Goal: Information Seeking & Learning: Check status

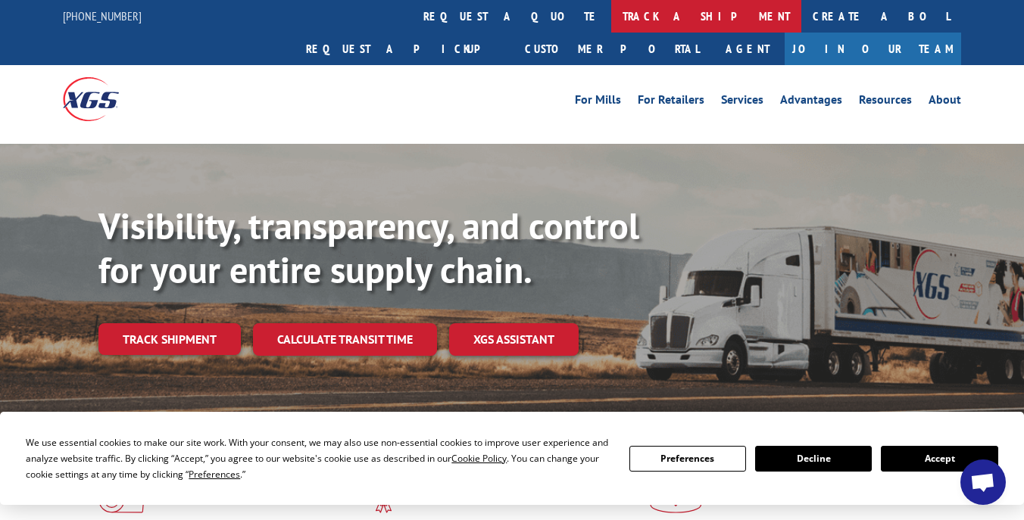
click at [611, 22] on link "track a shipment" at bounding box center [706, 16] width 190 height 33
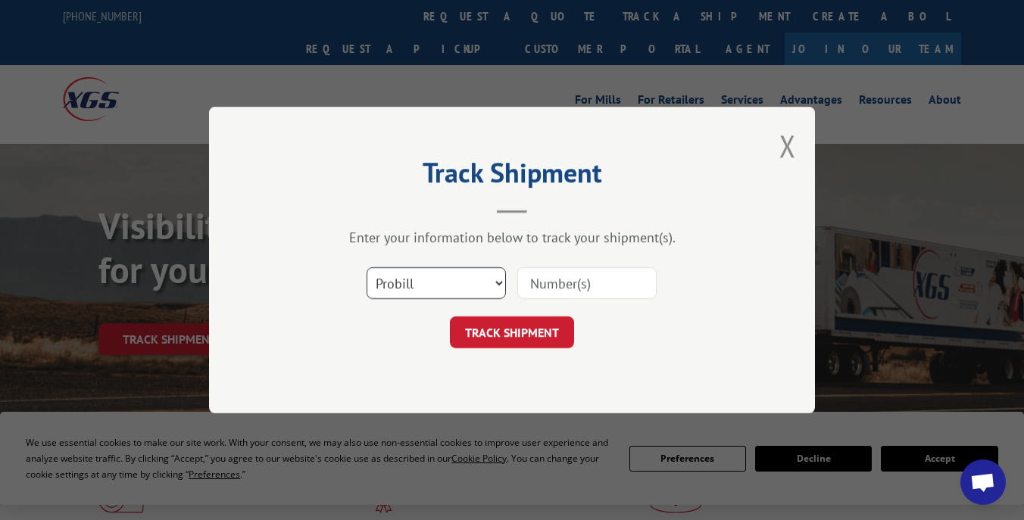
click at [479, 286] on select "Select category... Probill BOL PO" at bounding box center [436, 283] width 139 height 32
select select "bol"
click at [367, 267] on select "Select category... Probill BOL PO" at bounding box center [436, 283] width 139 height 32
click at [579, 296] on input at bounding box center [586, 283] width 139 height 32
click at [611, 273] on input at bounding box center [586, 283] width 139 height 32
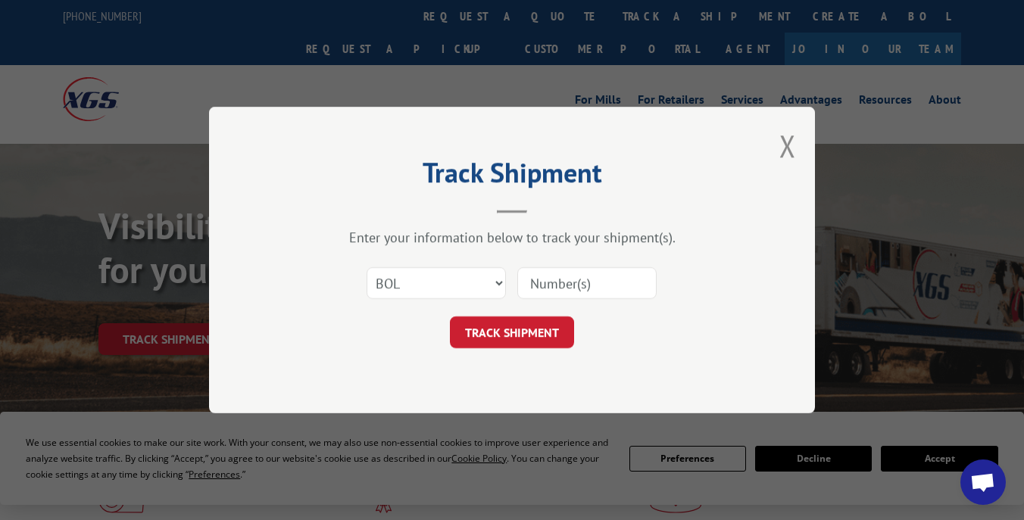
paste input "3372668"
type input "3372668"
click button "TRACK SHIPMENT" at bounding box center [512, 333] width 124 height 32
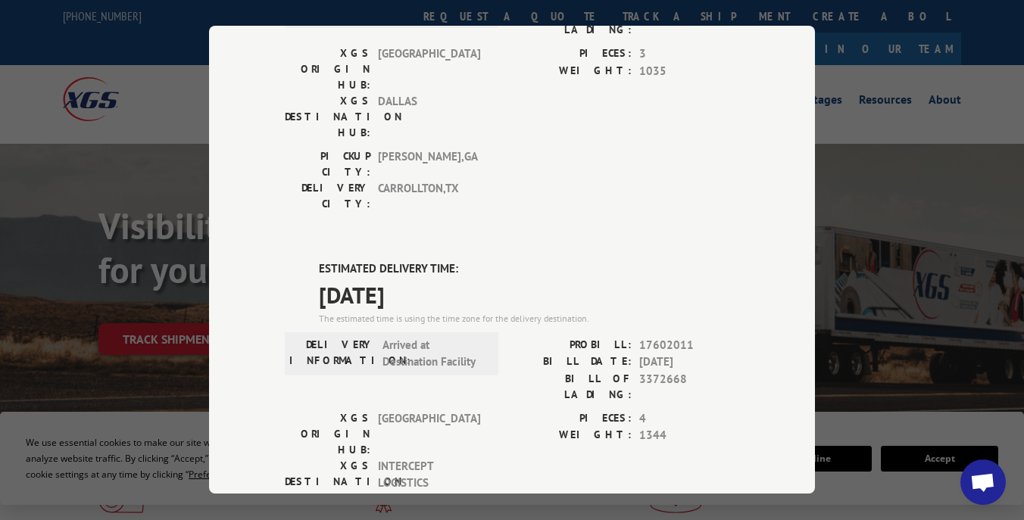
scroll to position [222, 0]
click at [501, 410] on div "XGS ORIGIN HUB: TUNNEL HILL XGS DESTINATION HUB: INTERCEPT LOGISTICS PIECES: 4 …" at bounding box center [512, 461] width 454 height 103
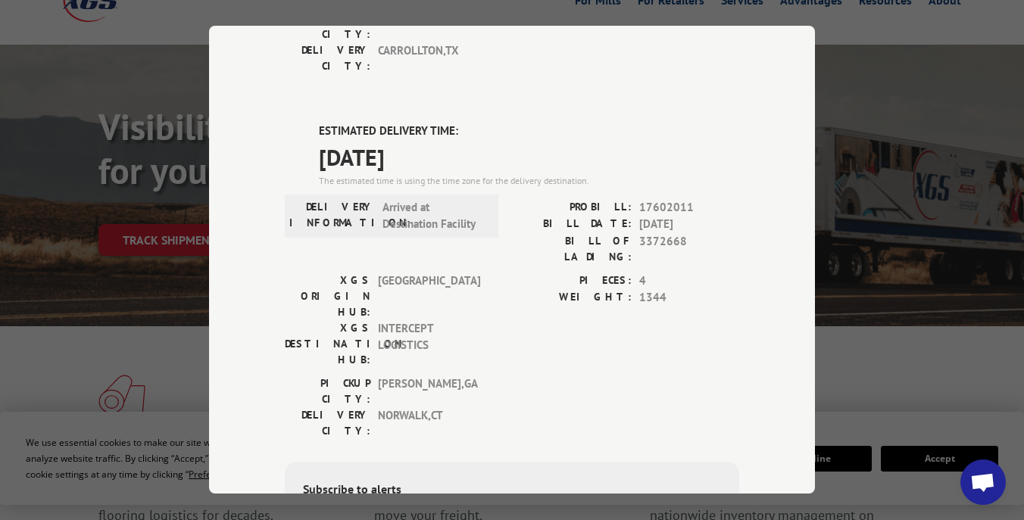
scroll to position [365, 0]
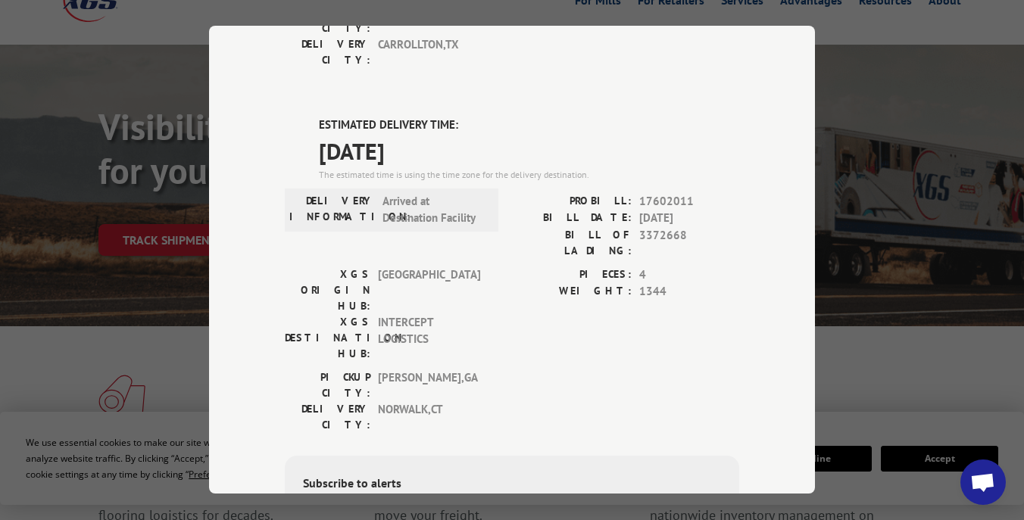
type input "+1 (___) ___-____"
click at [648, 496] on div "Get texted with status updates for this shipment. Message and data rates may ap…" at bounding box center [512, 513] width 418 height 34
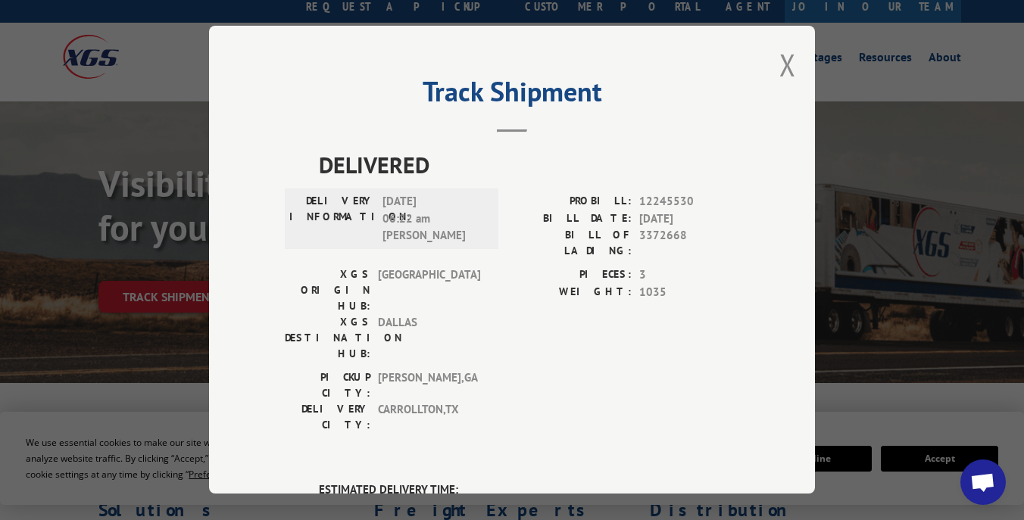
scroll to position [36, 0]
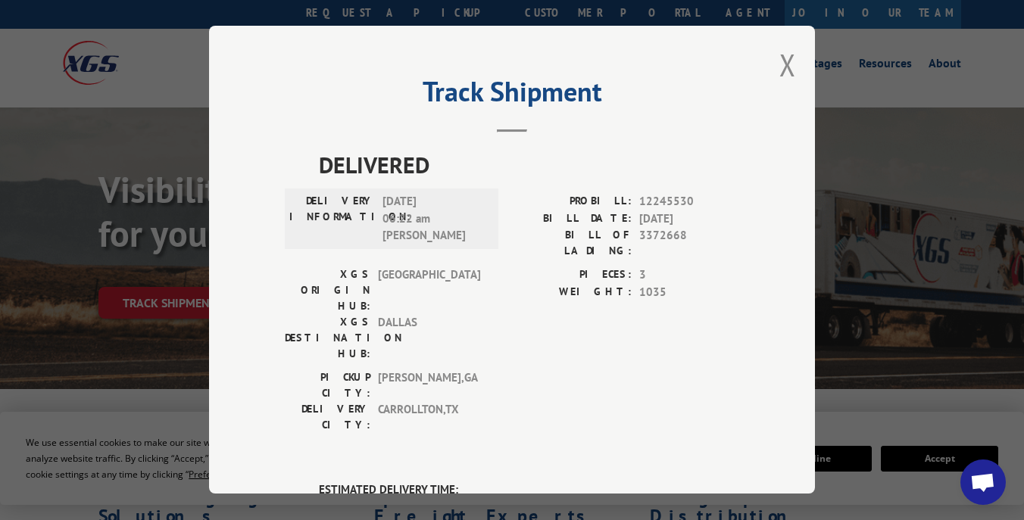
click at [812, 332] on div "Track Shipment DELIVERED DELIVERY INFORMATION: 01/28/2021 06:22 am Chris Vrazel…" at bounding box center [512, 260] width 606 height 468
click at [863, 295] on div "Track Shipment DELIVERED DELIVERY INFORMATION: 01/28/2021 06:22 am Chris Vrazel…" at bounding box center [512, 260] width 1024 height 520
click at [787, 89] on div "Track Shipment DELIVERED DELIVERY INFORMATION: 01/28/2021 06:22 am Chris Vrazel…" at bounding box center [512, 260] width 606 height 468
click at [787, 82] on button "Close modal" at bounding box center [787, 65] width 17 height 40
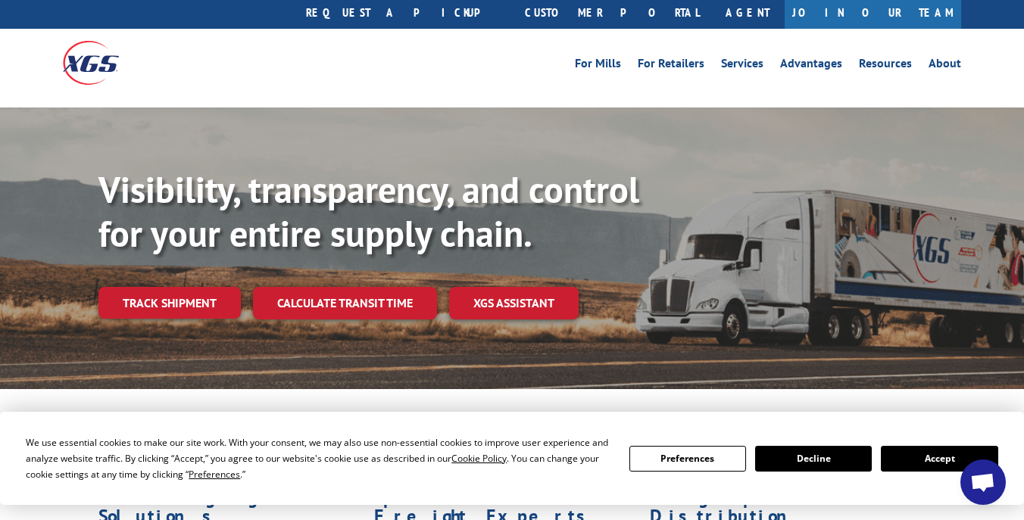
scroll to position [0, 0]
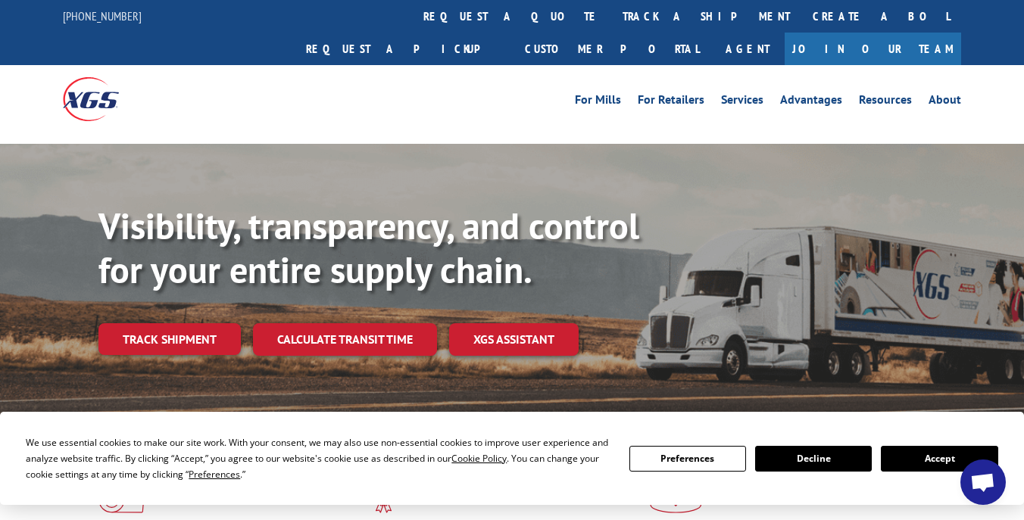
click at [991, 489] on span "Open chat" at bounding box center [982, 483] width 25 height 21
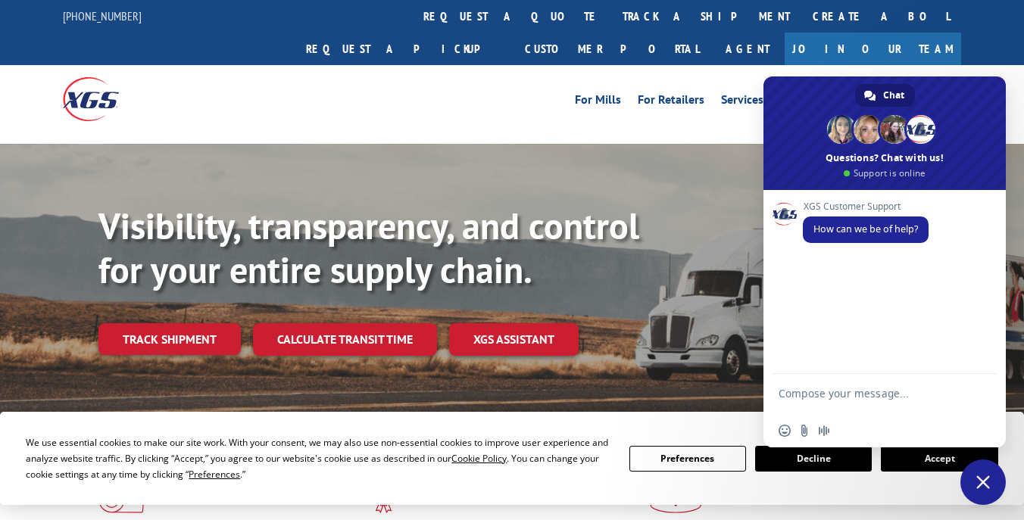
click at [988, 485] on span "Close chat" at bounding box center [983, 483] width 14 height 14
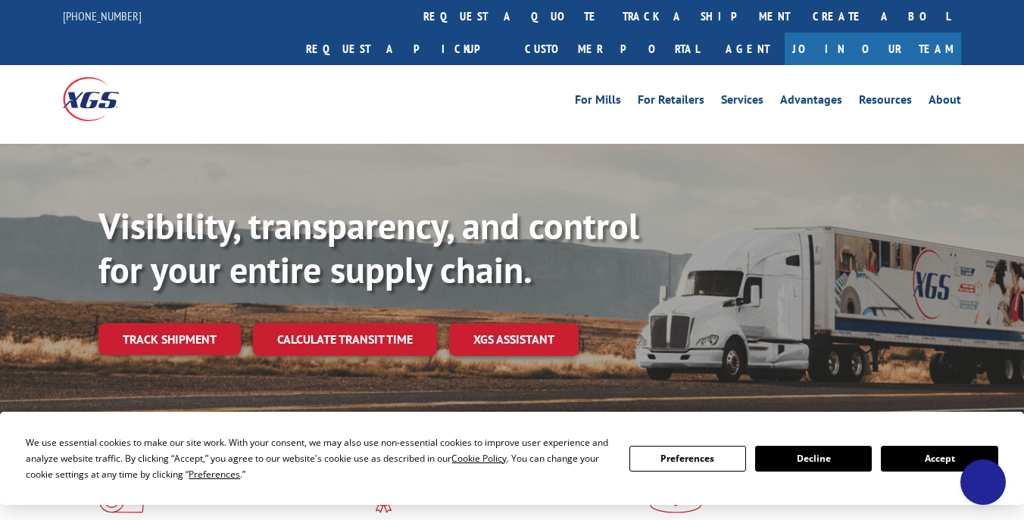
click at [988, 485] on span "Close chat" at bounding box center [983, 483] width 16 height 16
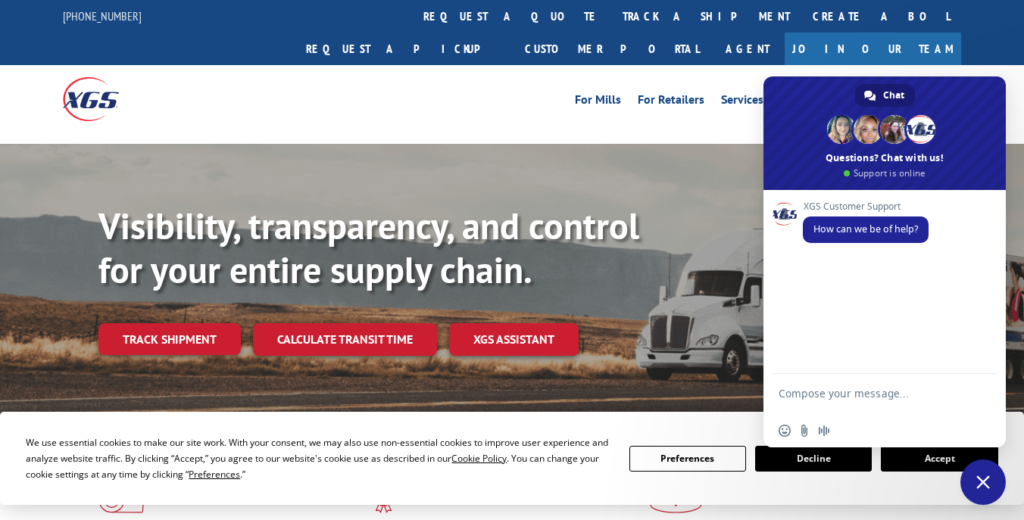
click at [896, 392] on textarea "Compose your message..." at bounding box center [868, 400] width 179 height 27
type textarea "Hey how are oyu"
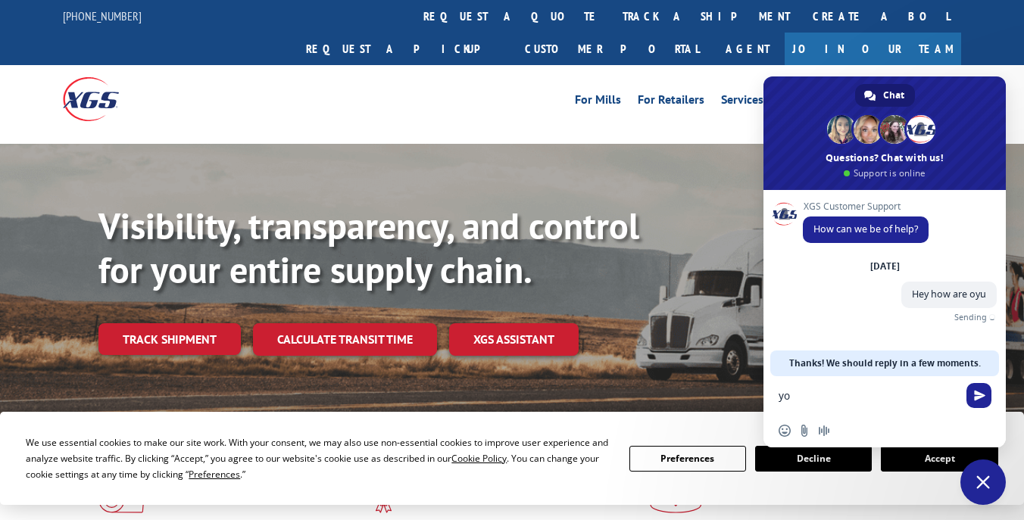
type textarea "you"
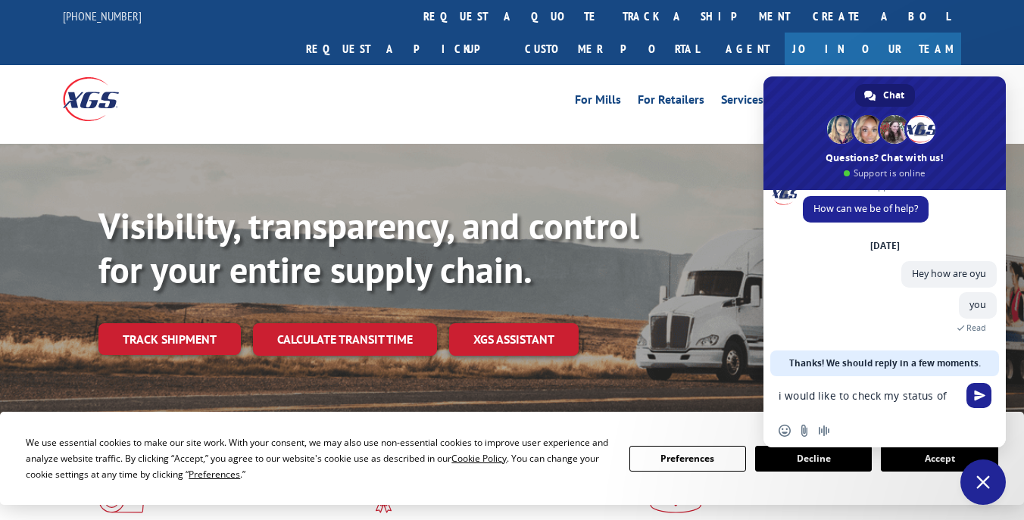
scroll to position [23, 0]
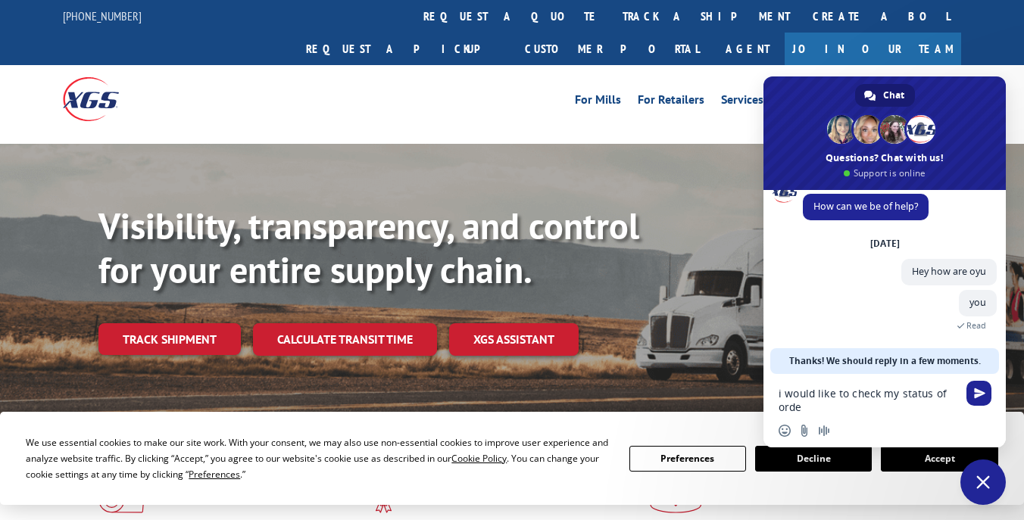
type textarea "i would like to check my status of order"
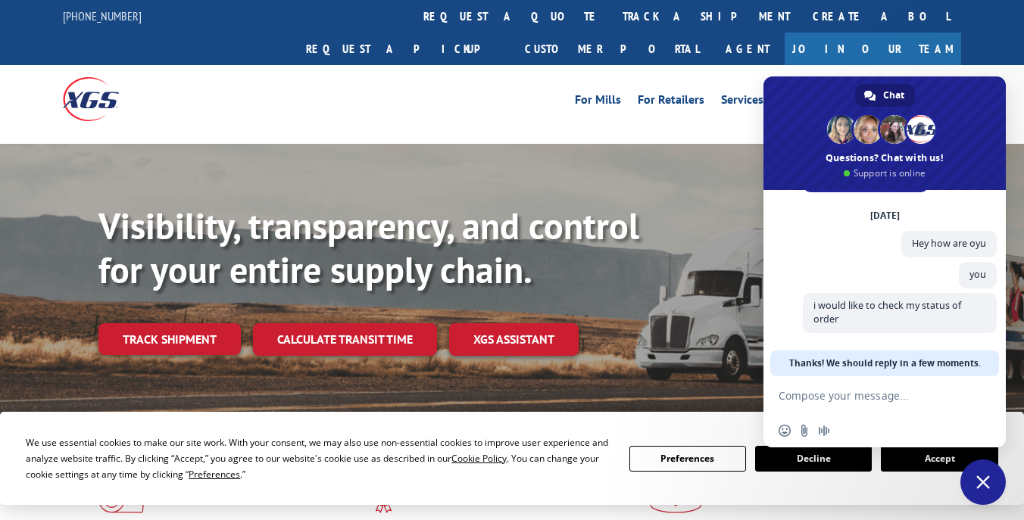
scroll to position [67, 0]
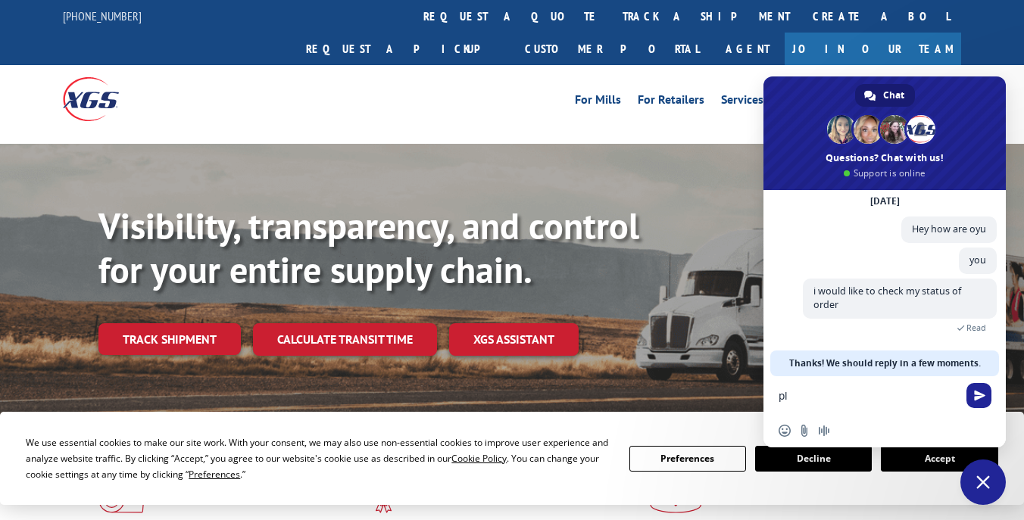
type textarea "p"
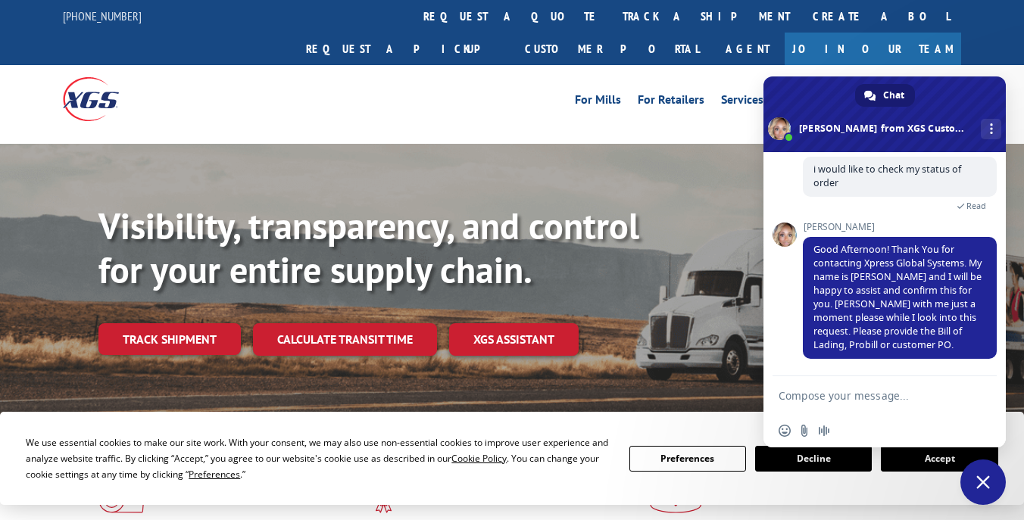
scroll to position [154, 0]
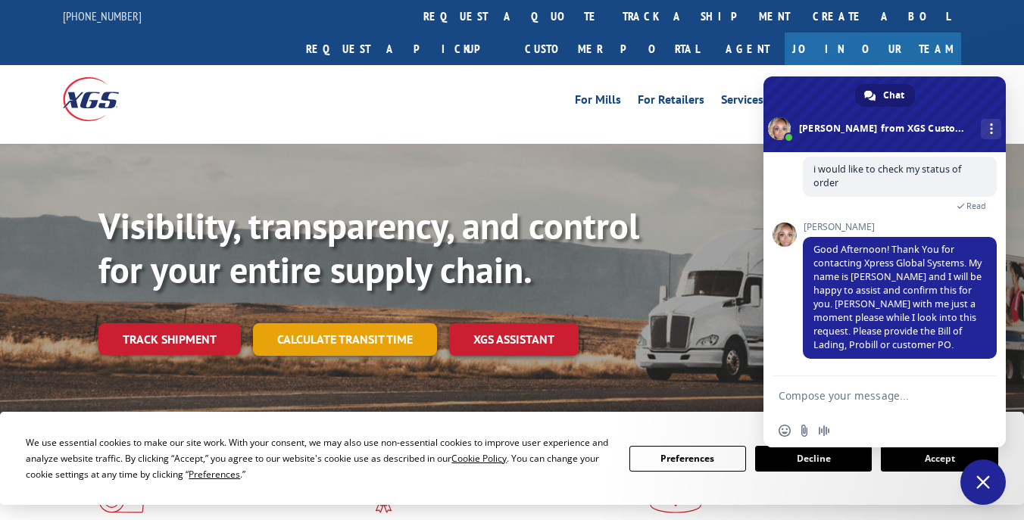
click at [405, 323] on link "Calculate transit time" at bounding box center [345, 339] width 184 height 33
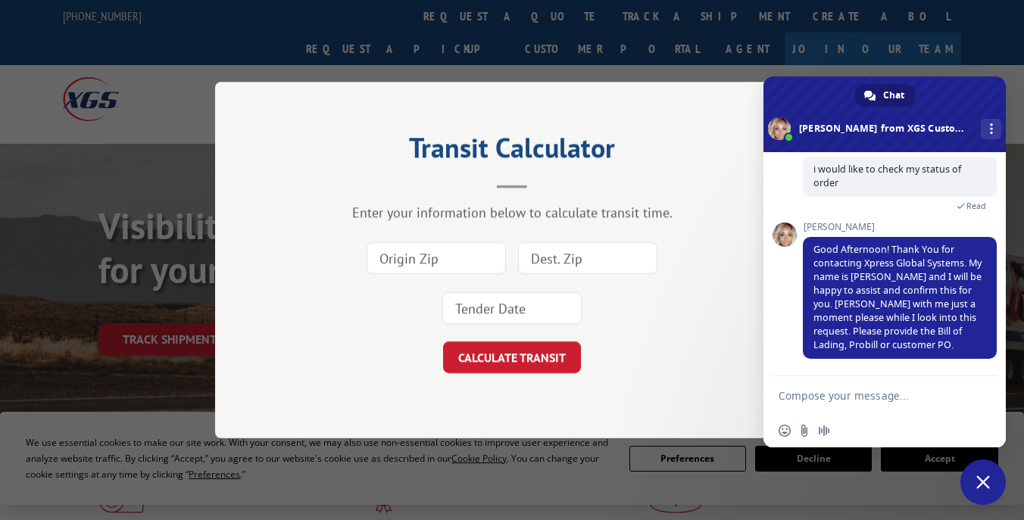
click at [545, 452] on div "Transit Calculator Enter your information below to calculate transit time. CALC…" at bounding box center [512, 260] width 1024 height 520
drag, startPoint x: 460, startPoint y: 466, endPoint x: 447, endPoint y: 461, distance: 14.4
click at [460, 467] on div "Transit Calculator Enter your information below to calculate transit time. CALC…" at bounding box center [512, 260] width 1024 height 520
click at [688, 65] on div "Transit Calculator Enter your information below to calculate transit time. CALC…" at bounding box center [512, 260] width 1024 height 520
click at [929, 396] on textarea "Compose your message..." at bounding box center [868, 396] width 179 height 14
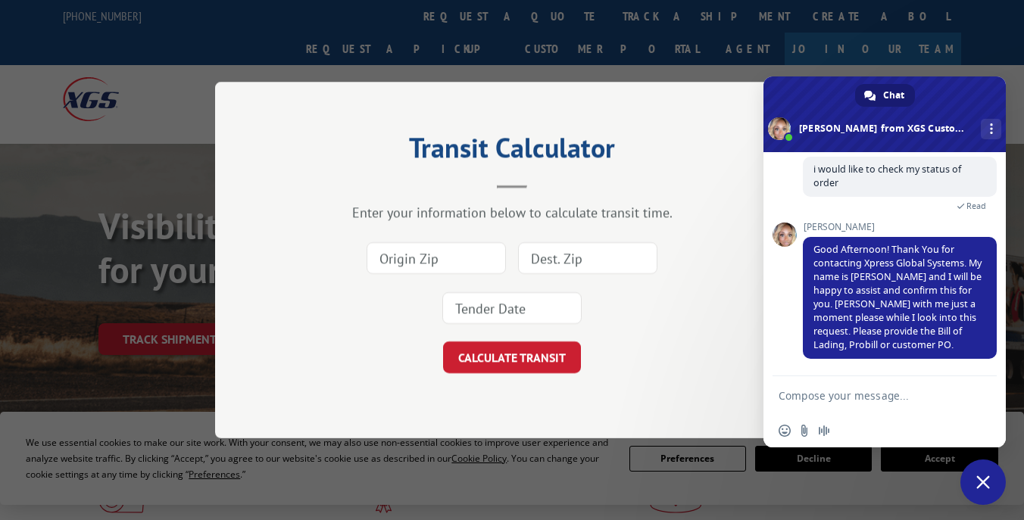
paste textarea "3372668 BOL"
type textarea "3372668 BOL"
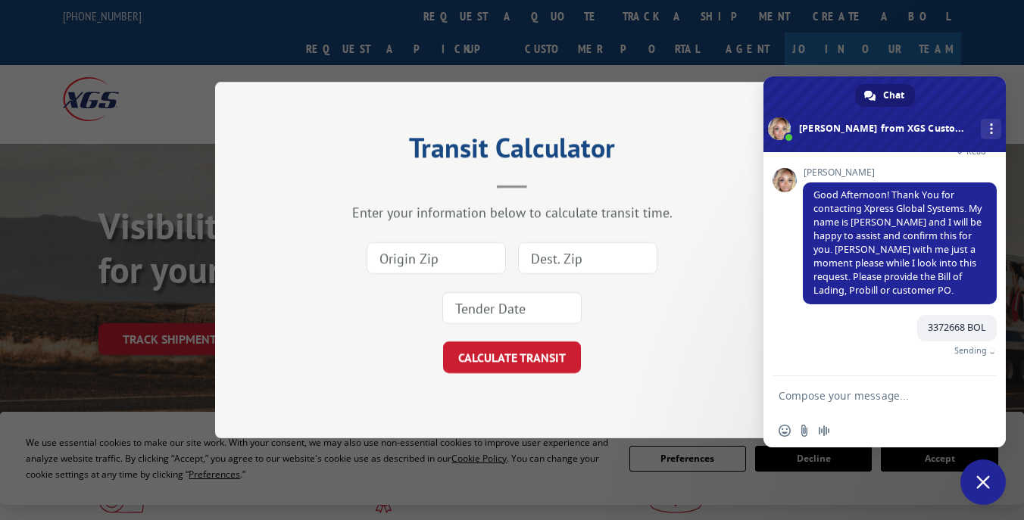
scroll to position [192, 0]
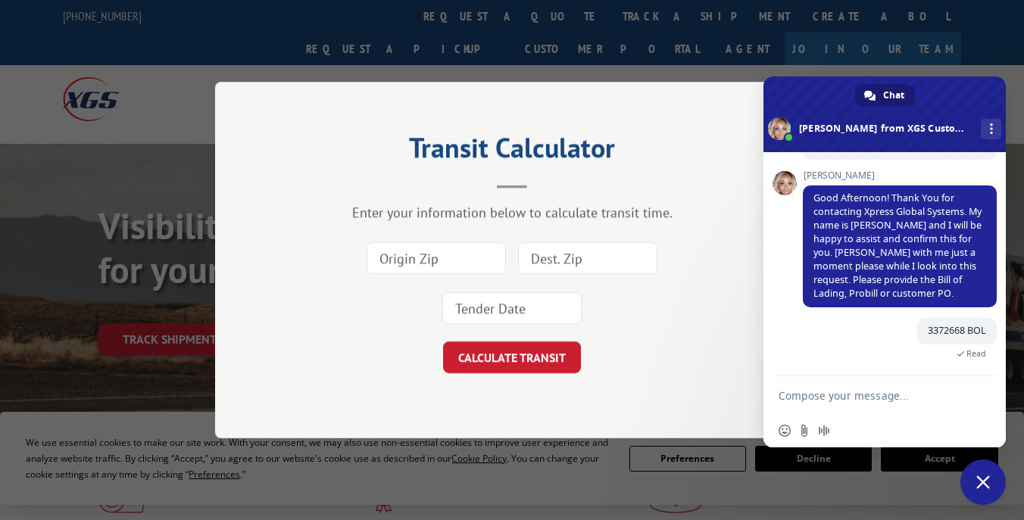
click at [588, 80] on div "Transit Calculator Enter your information below to calculate transit time. CALC…" at bounding box center [512, 260] width 1024 height 520
drag, startPoint x: 708, startPoint y: 480, endPoint x: 713, endPoint y: 472, distance: 9.5
click at [710, 477] on div "Transit Calculator Enter your information below to calculate transit time. CALC…" at bounding box center [512, 260] width 1024 height 520
click at [666, 79] on div "Transit Calculator Enter your information below to calculate transit time. CALC…" at bounding box center [512, 260] width 1024 height 520
drag, startPoint x: 943, startPoint y: 93, endPoint x: 989, endPoint y: 142, distance: 67.0
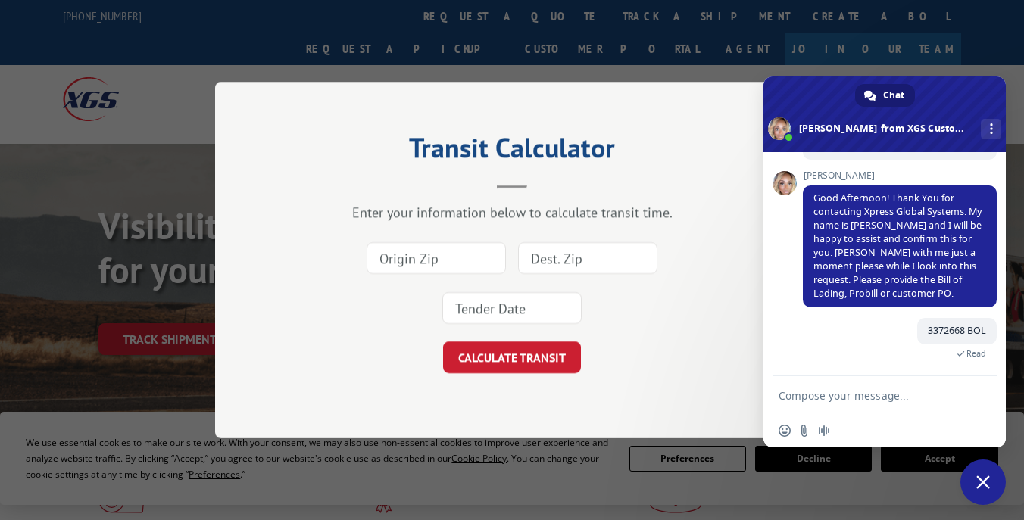
click at [979, 155] on div "Chat Ashlee from XGS Customer Support More channels XGS Customer Support How ca…" at bounding box center [884, 261] width 242 height 371
click at [991, 133] on span "More channels" at bounding box center [991, 128] width 3 height 11
click at [991, 132] on span "More channels" at bounding box center [991, 128] width 3 height 11
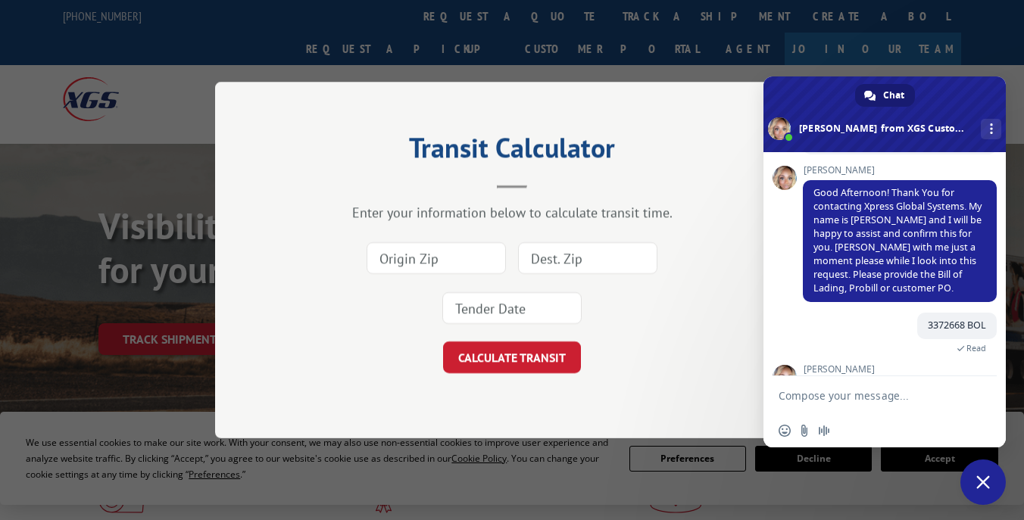
scroll to position [244, 0]
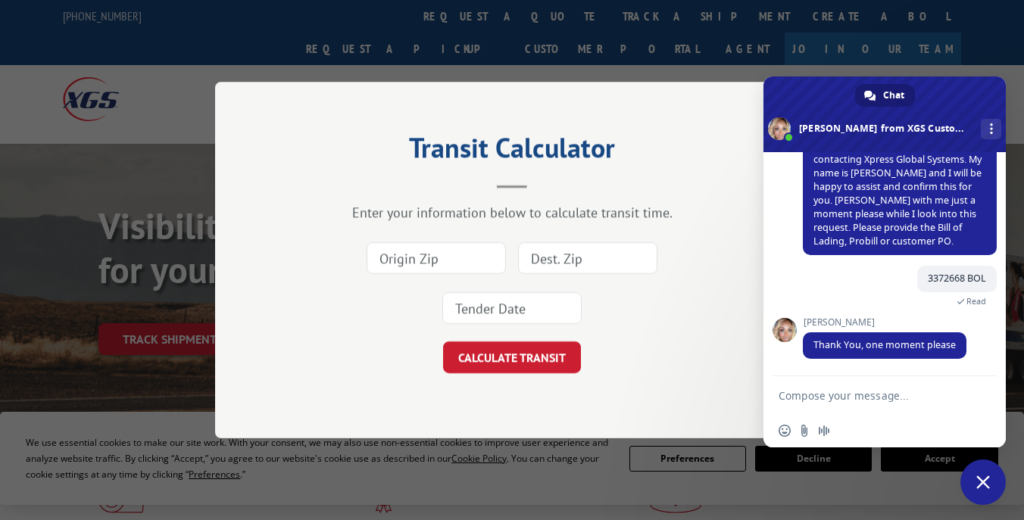
click at [845, 396] on textarea "Compose your message..." at bounding box center [868, 396] width 179 height 14
type textarea "no problem"
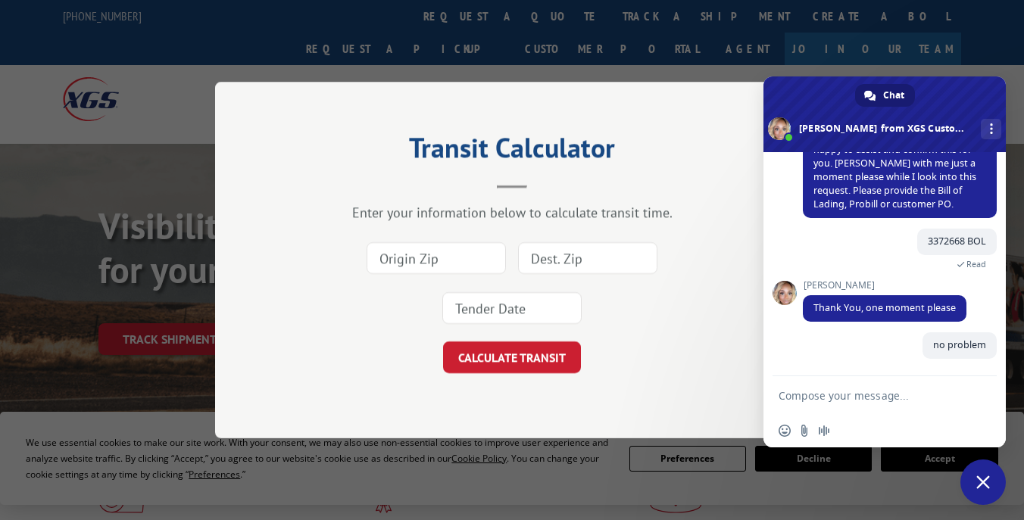
scroll to position [282, 0]
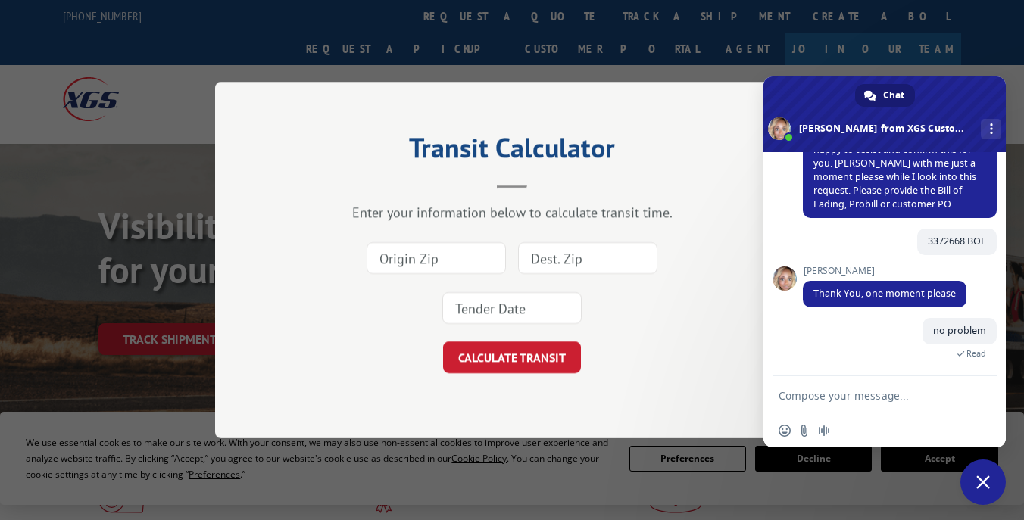
click at [342, 76] on div "Transit Calculator Enter your information below to calculate transit time. CALC…" at bounding box center [512, 260] width 1024 height 520
click at [537, 354] on button "CALCULATE TRANSIT" at bounding box center [512, 358] width 138 height 32
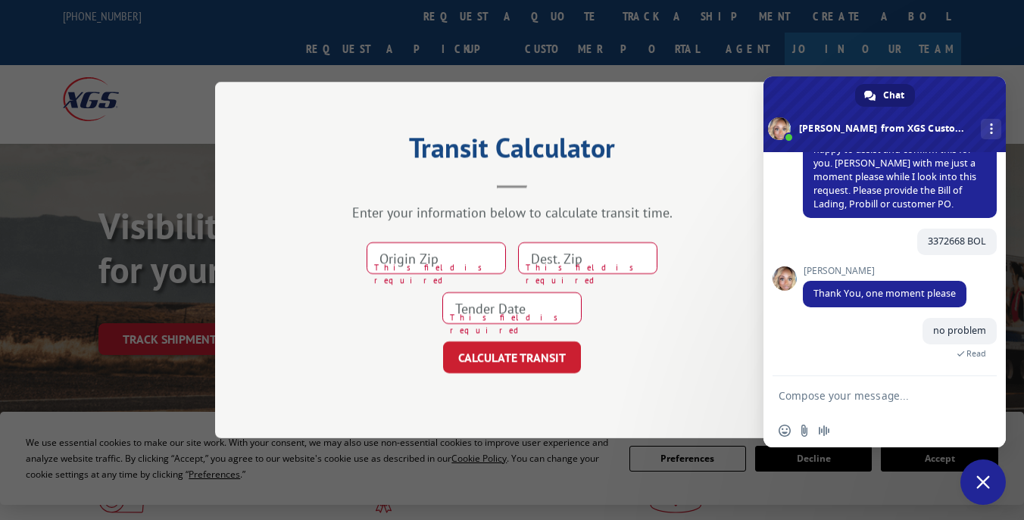
click at [457, 256] on input at bounding box center [436, 258] width 139 height 32
type input "06854"
click at [621, 258] on input at bounding box center [587, 258] width 139 height 32
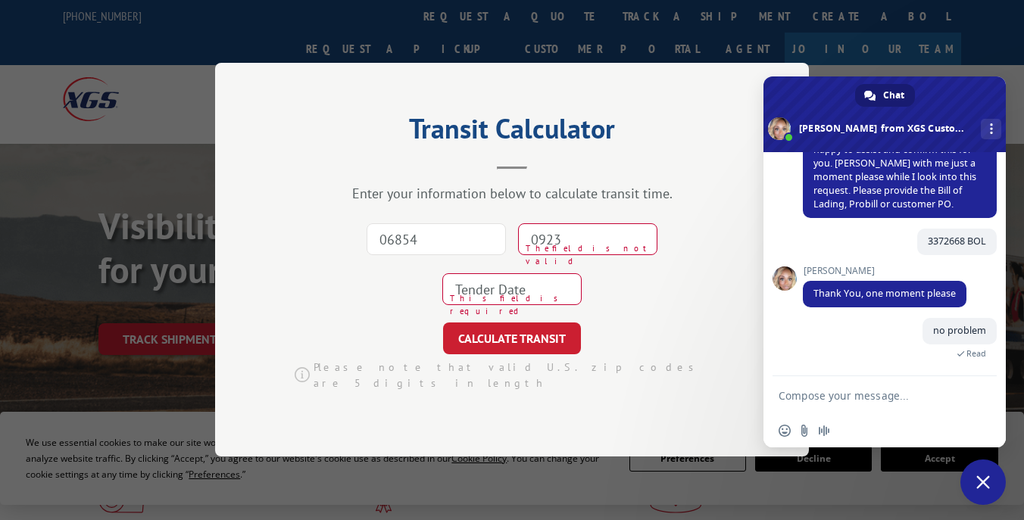
type input "0923"
click at [443, 323] on button "CALCULATE TRANSIT" at bounding box center [512, 339] width 138 height 32
click at [513, 286] on input at bounding box center [511, 290] width 139 height 32
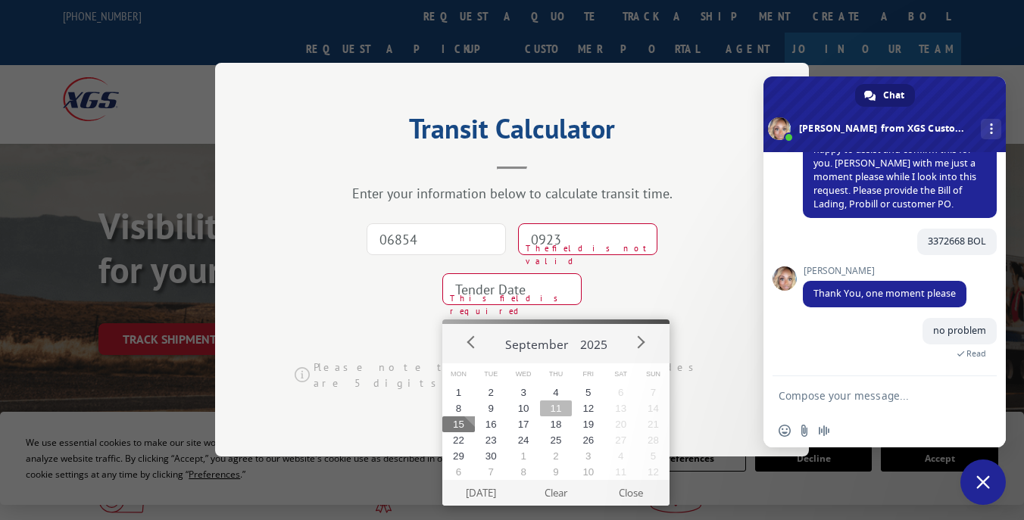
click at [543, 410] on button "11" at bounding box center [556, 409] width 33 height 16
type input "2025-09-11"
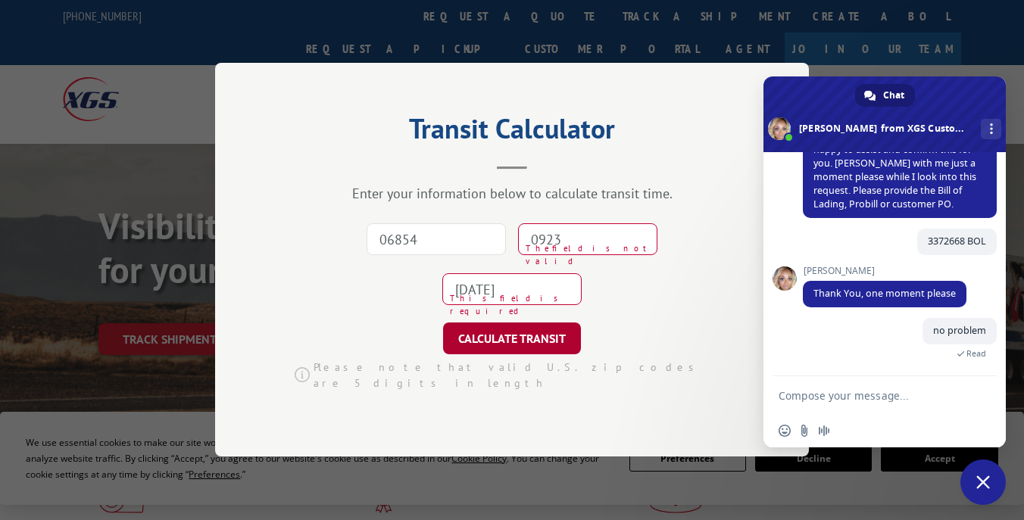
click at [542, 348] on button "CALCULATE TRANSIT" at bounding box center [512, 339] width 138 height 32
click at [541, 351] on button "CALCULATE TRANSIT" at bounding box center [512, 339] width 138 height 32
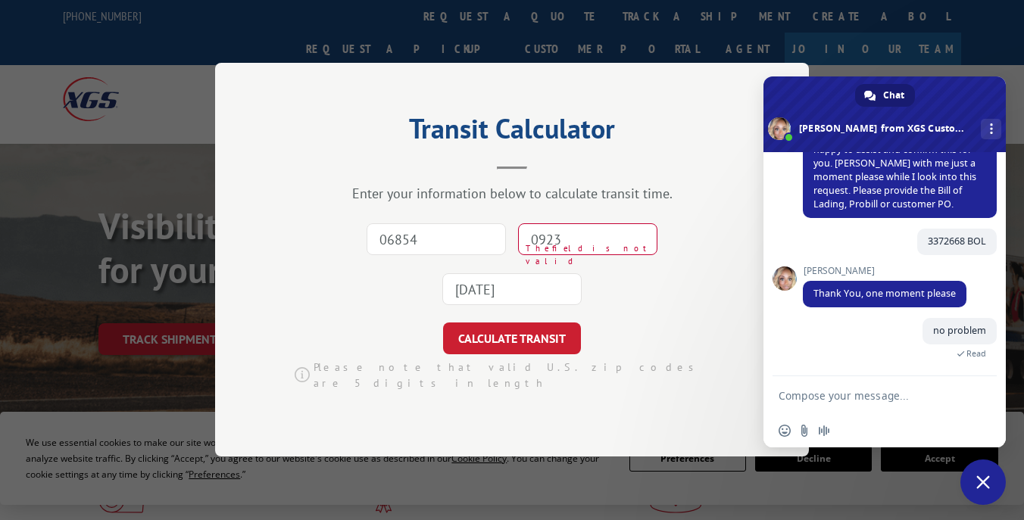
drag, startPoint x: 543, startPoint y: 248, endPoint x: 535, endPoint y: 269, distance: 22.5
click at [534, 256] on input "0923" at bounding box center [587, 240] width 139 height 32
click at [542, 243] on input "0923" at bounding box center [587, 240] width 139 height 32
type input "0723"
click at [443, 323] on button "CALCULATE TRANSIT" at bounding box center [512, 339] width 138 height 32
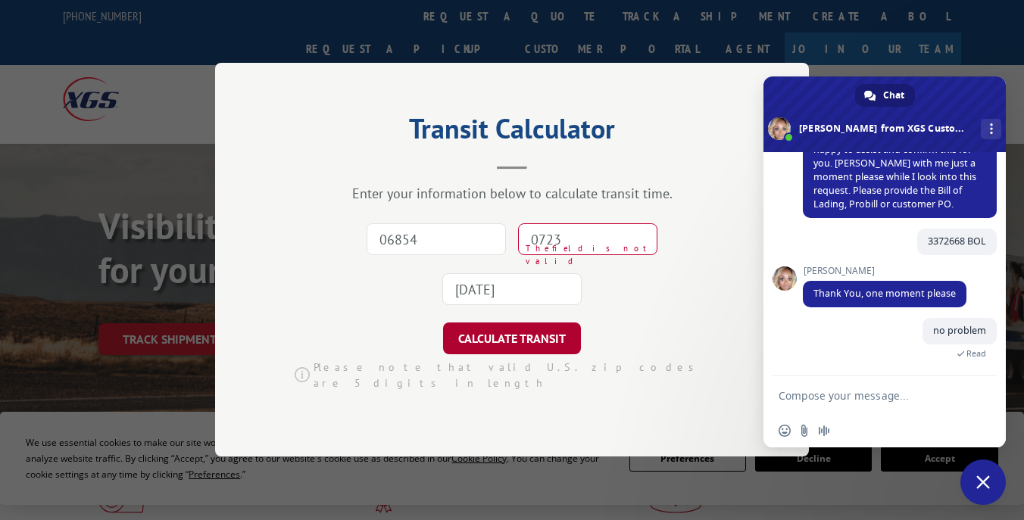
click at [548, 342] on button "CALCULATE TRANSIT" at bounding box center [512, 339] width 138 height 32
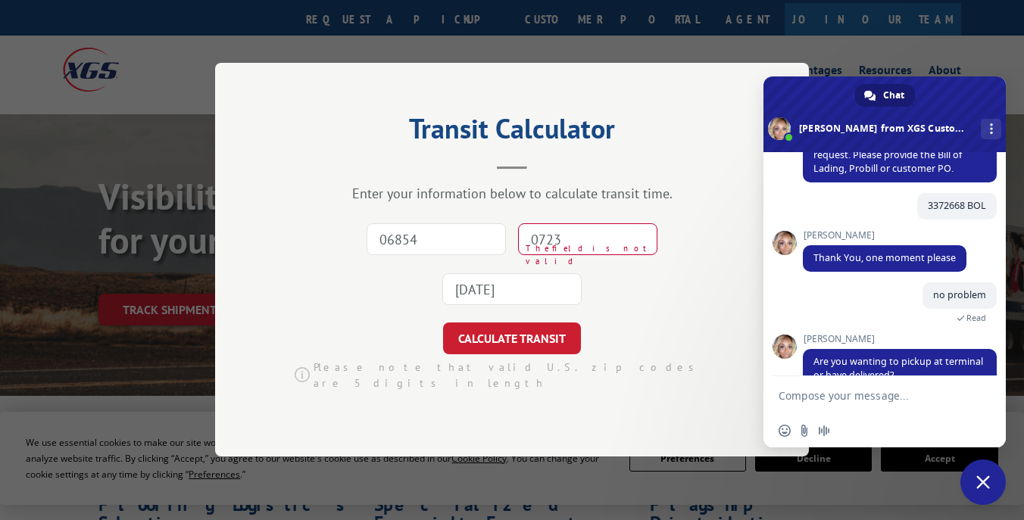
scroll to position [348, 0]
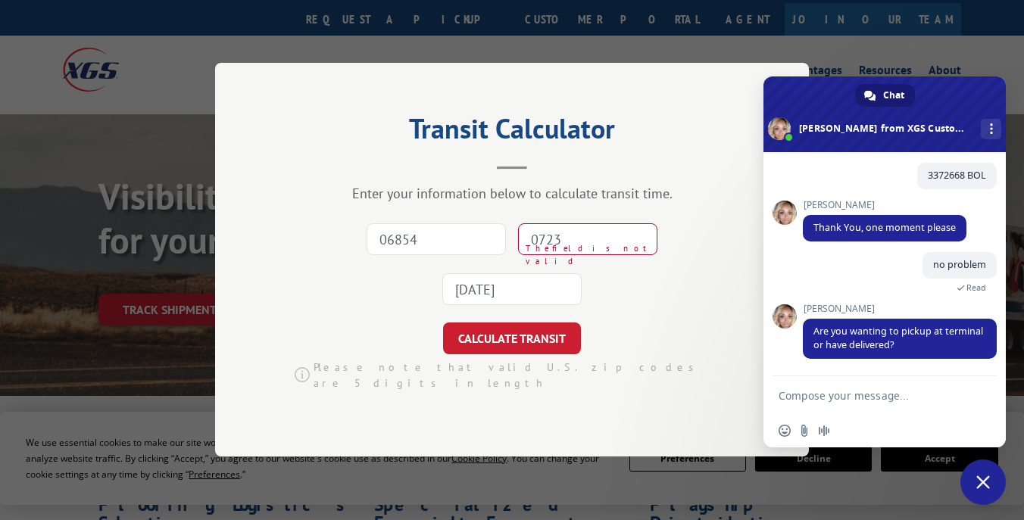
click at [863, 394] on textarea "Compose your message..." at bounding box center [868, 396] width 179 height 14
type textarea "Why? where is the terminal?"
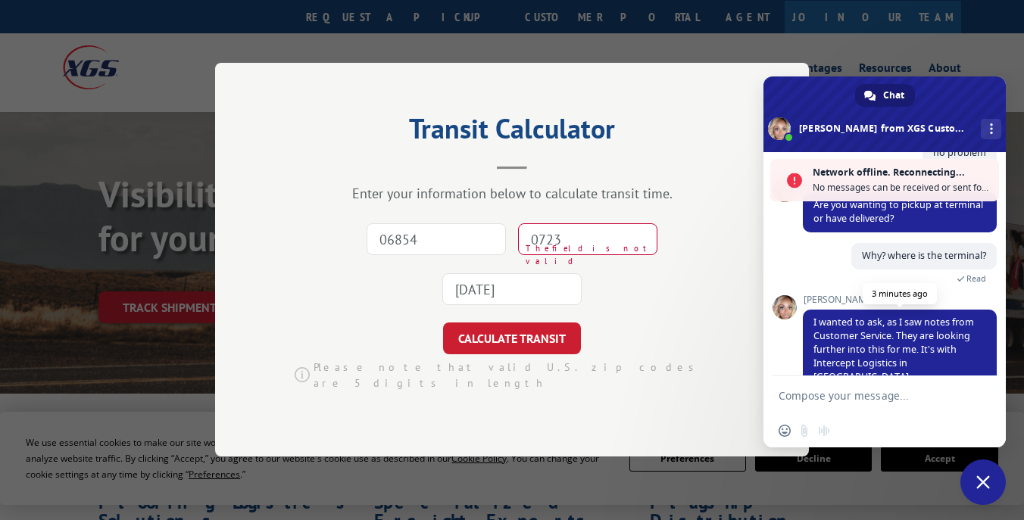
scroll to position [529, 0]
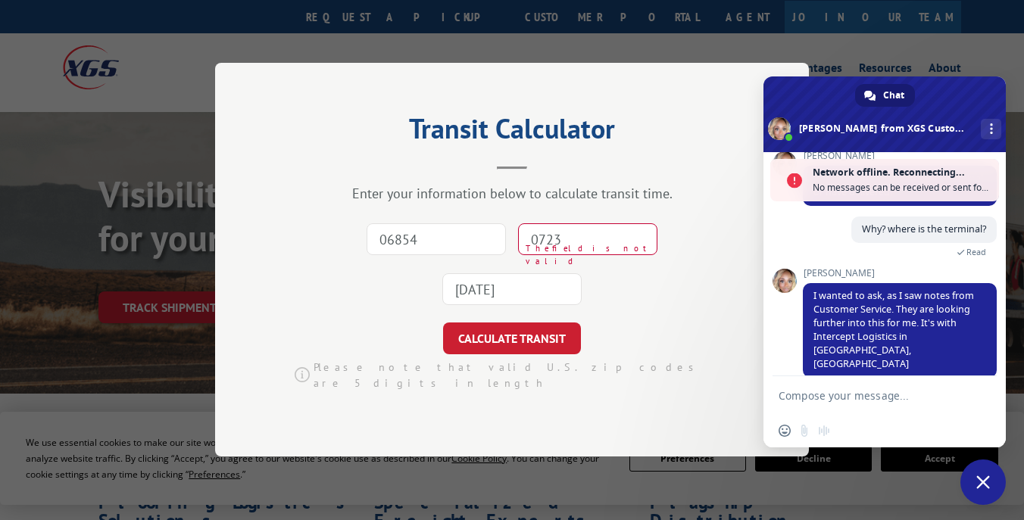
click at [873, 389] on textarea "Compose your message..." at bounding box center [868, 396] width 179 height 14
type textarea "oh okey"
click at [970, 399] on span "Send" at bounding box center [978, 395] width 25 height 25
click at [970, 394] on span "Send" at bounding box center [978, 395] width 25 height 25
click at [968, 393] on span "Send" at bounding box center [978, 395] width 25 height 25
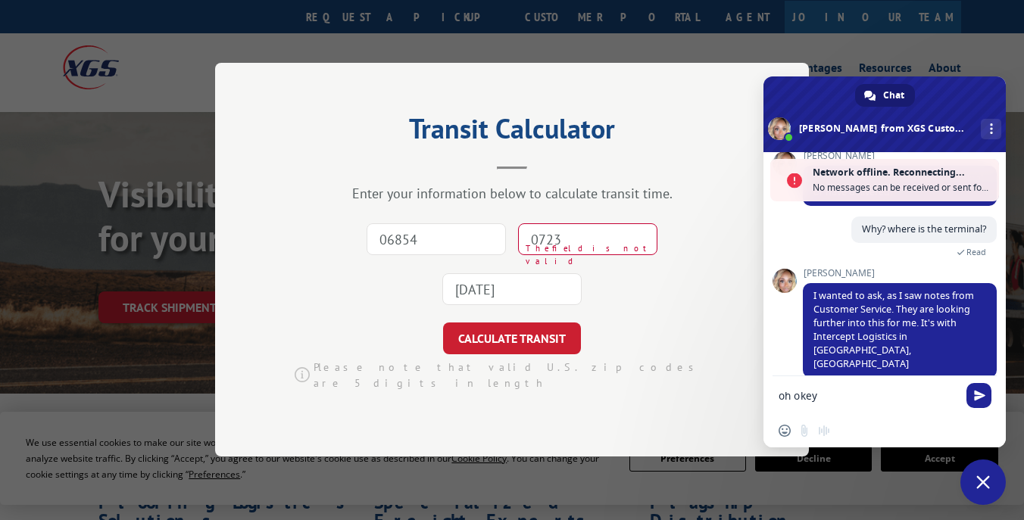
click at [913, 394] on textarea "oh okey" at bounding box center [868, 396] width 179 height 14
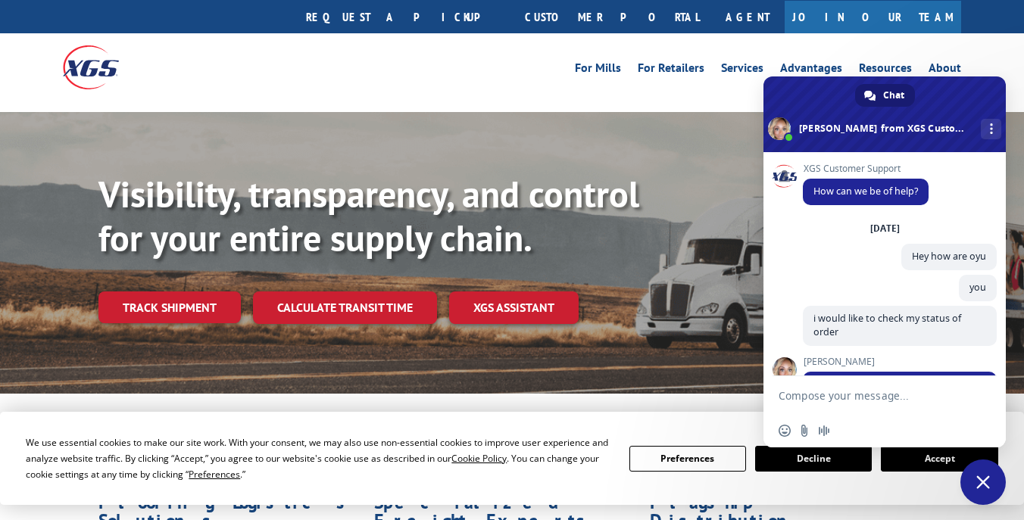
scroll to position [510, 0]
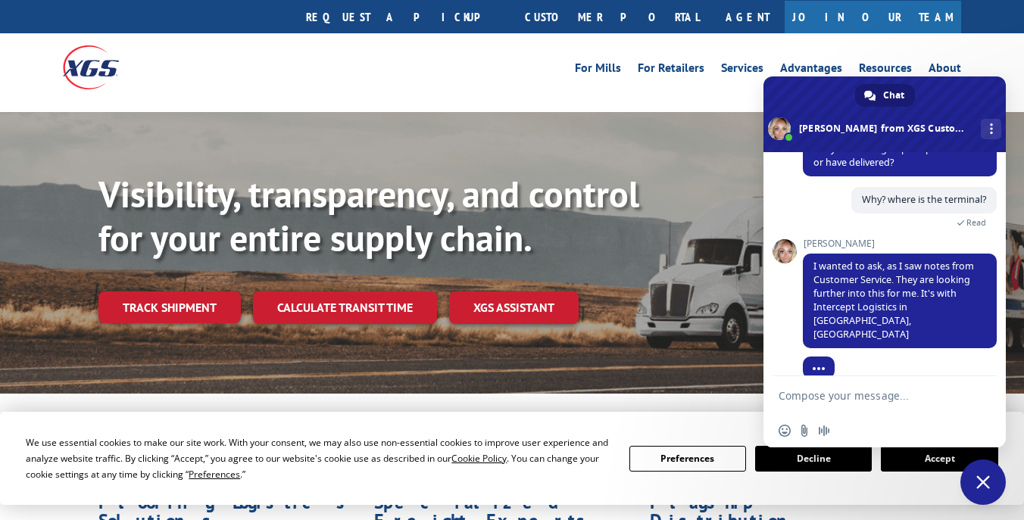
click at [864, 393] on textarea "Compose your message..." at bounding box center [868, 396] width 179 height 14
click at [737, 123] on div "Visibility, transparency, and control for your entire supply chain. Track shipm…" at bounding box center [512, 267] width 1024 height 311
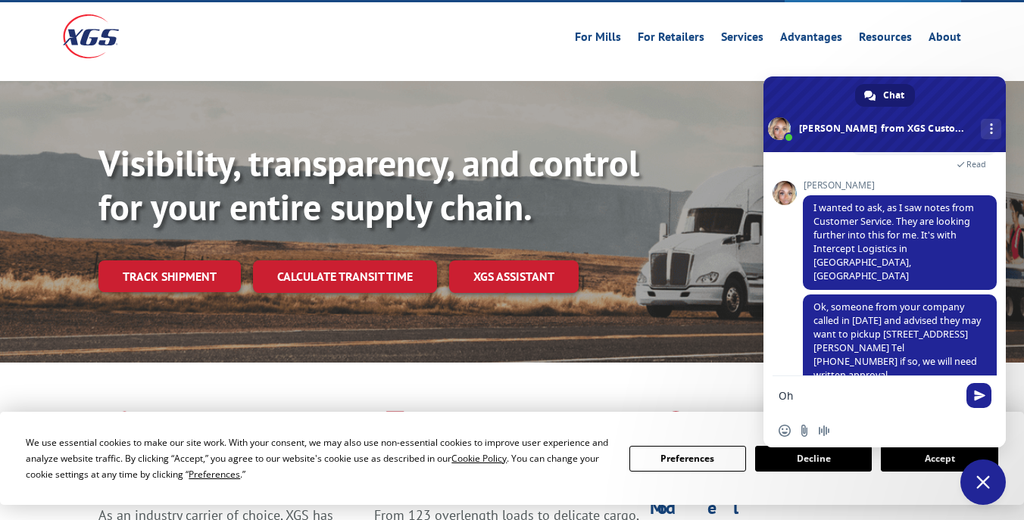
scroll to position [67, 0]
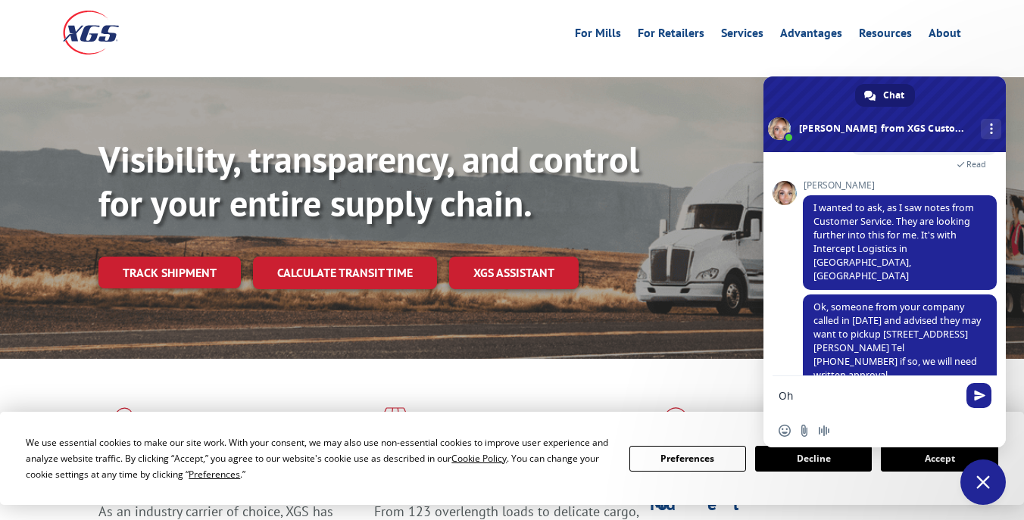
click at [869, 392] on textarea "Oh" at bounding box center [868, 396] width 179 height 14
type textarea "Oh yes we're already call before"
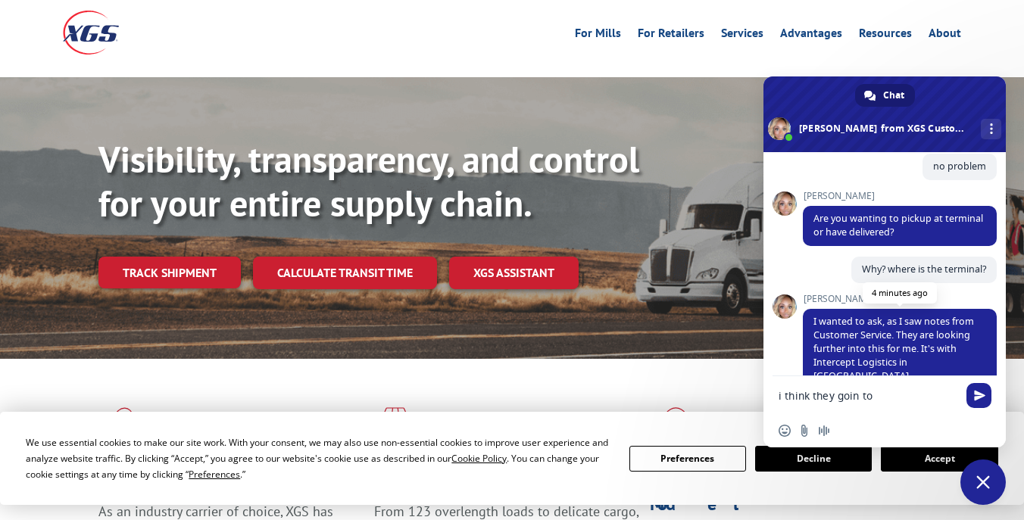
scroll to position [420, 0]
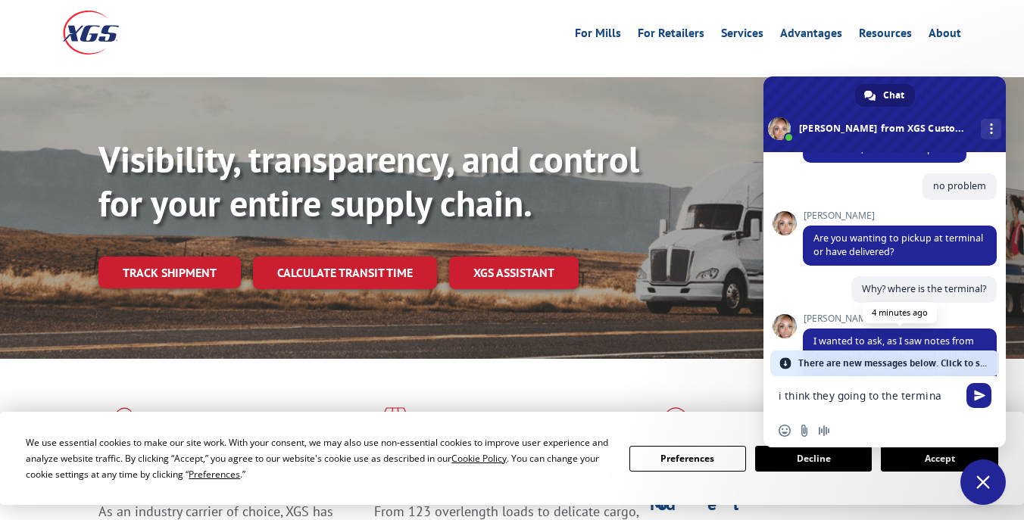
type textarea "i think they going to the terminal"
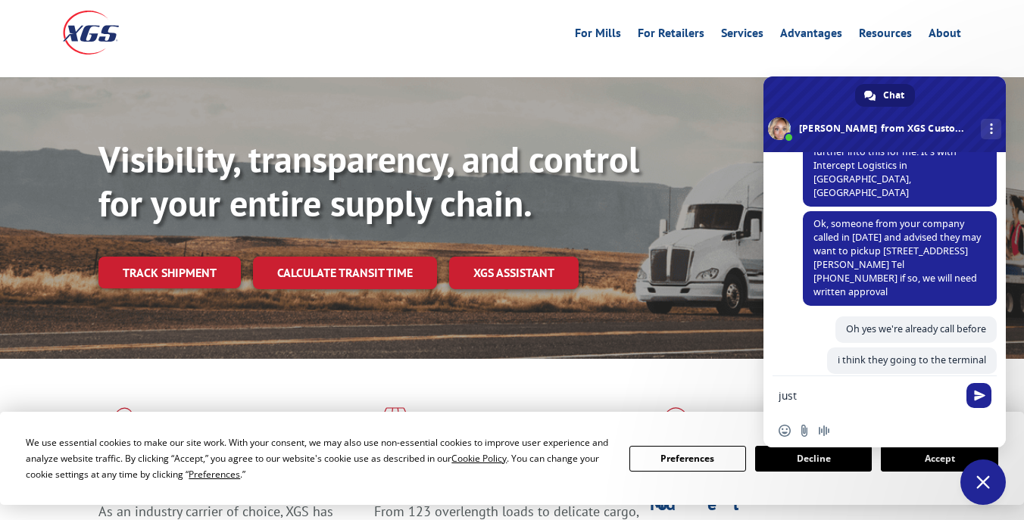
scroll to position [666, 0]
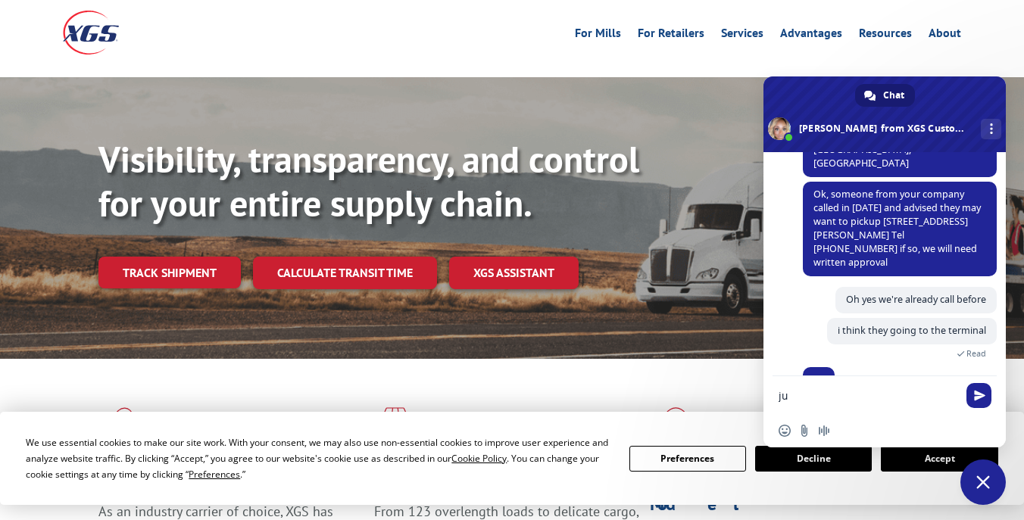
type textarea "j"
type textarea "i just confirm and get the adress"
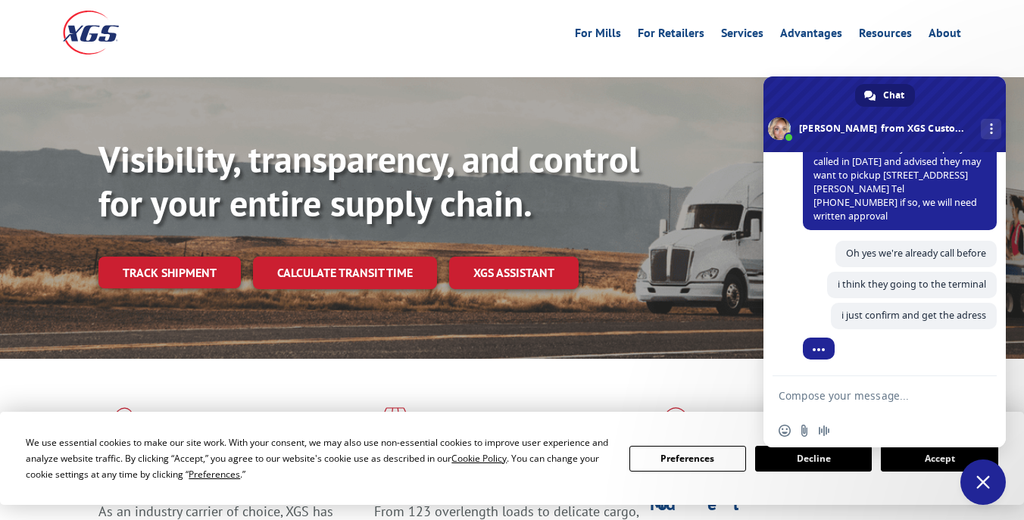
scroll to position [683, 0]
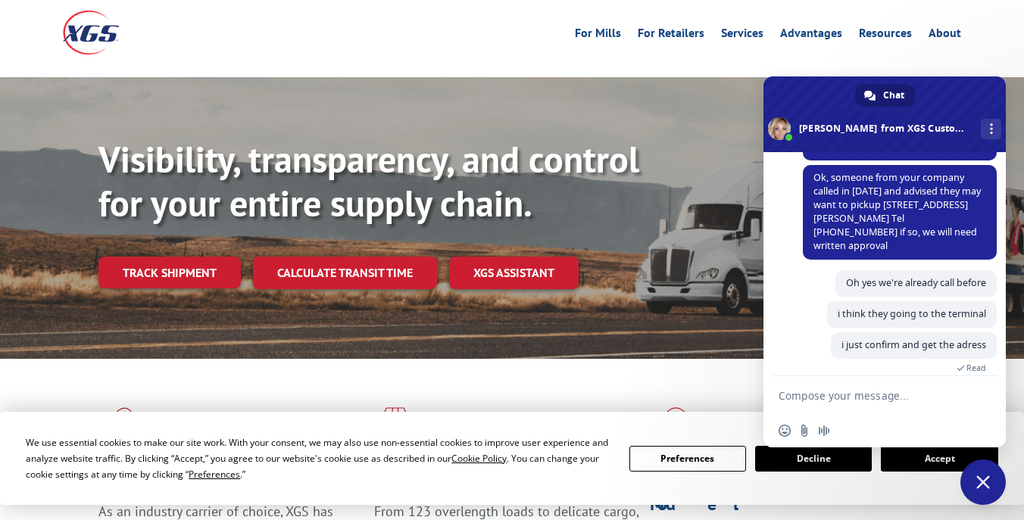
type textarea "a"
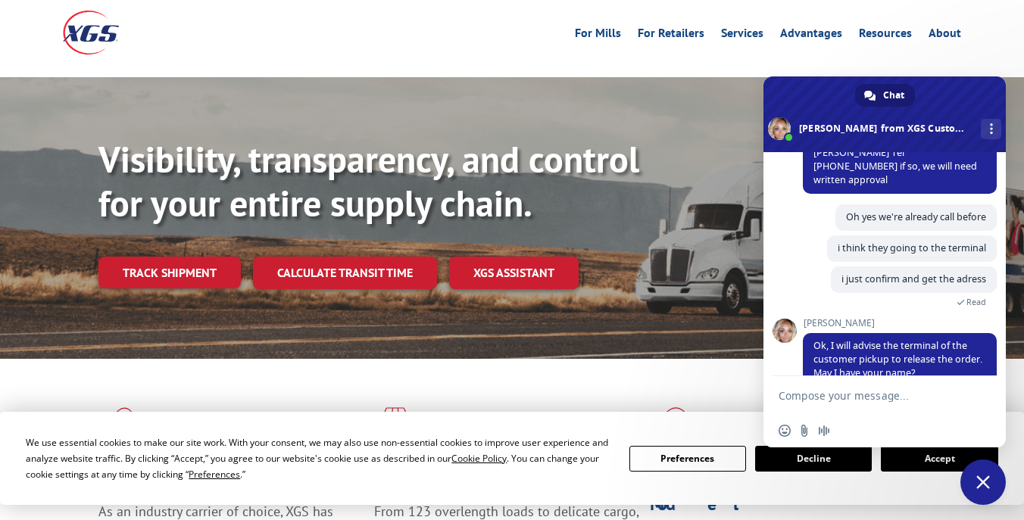
click at [842, 387] on form at bounding box center [868, 396] width 179 height 41
click at [844, 392] on textarea "Compose your message..." at bounding box center [868, 396] width 179 height 14
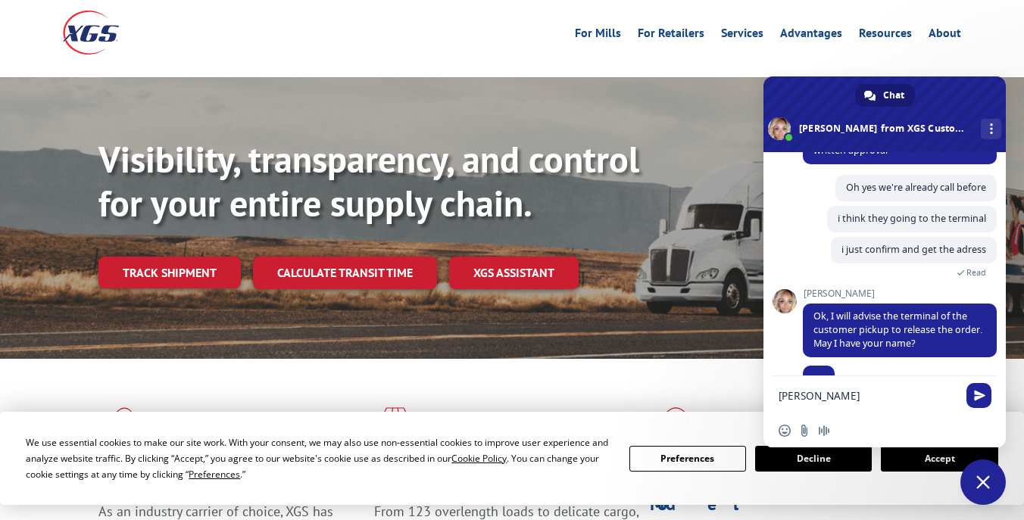
scroll to position [794, 0]
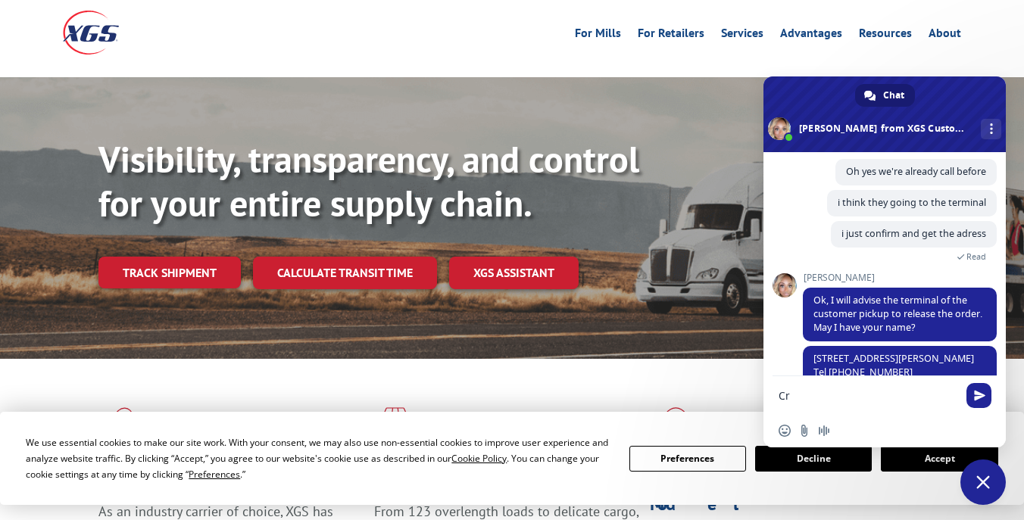
type textarea "C"
click at [863, 392] on textarea "Thank you" at bounding box center [868, 396] width 179 height 14
type textarea "Thank you"
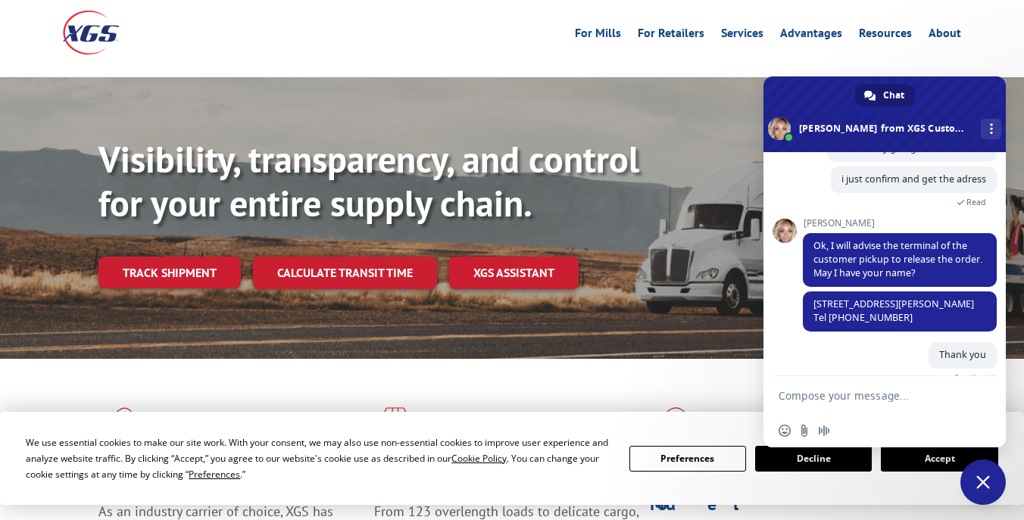
scroll to position [832, 0]
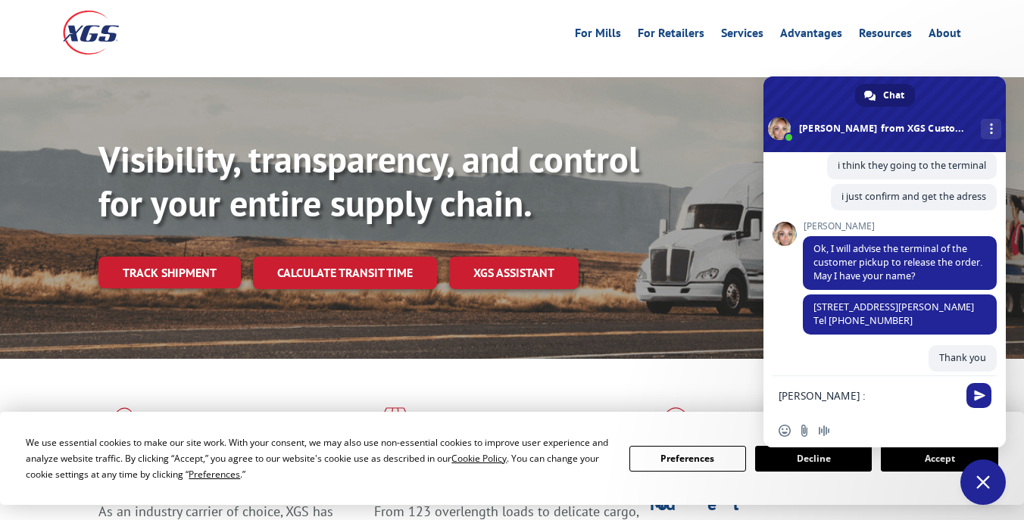
type textarea "Cris :)"
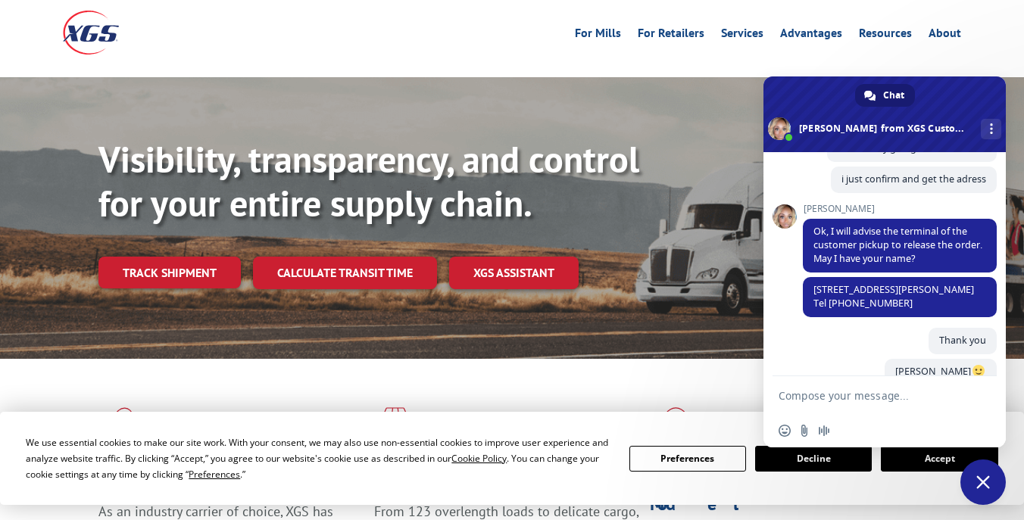
scroll to position [863, 0]
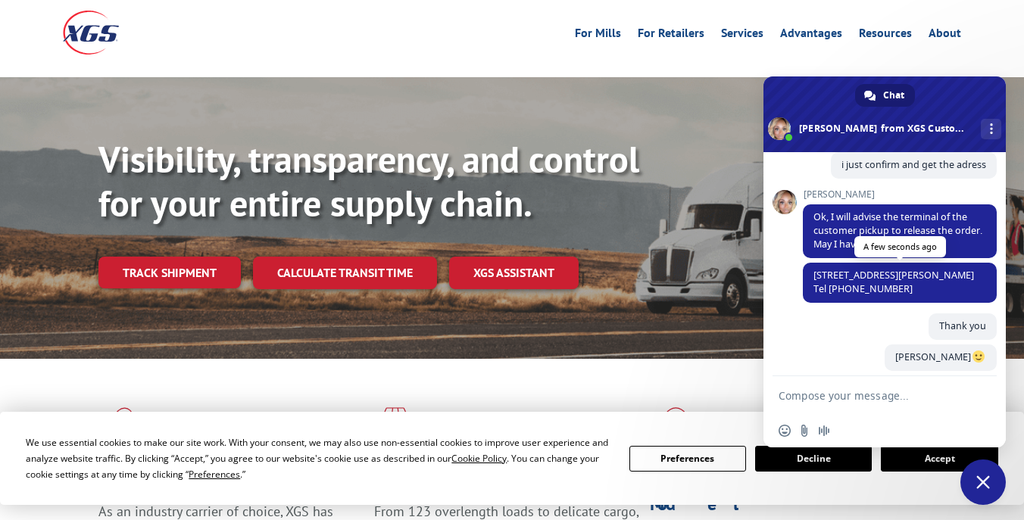
drag, startPoint x: 872, startPoint y: 259, endPoint x: 814, endPoint y: 249, distance: 59.1
click at [814, 263] on span "[STREET_ADDRESS][PERSON_NAME] Tel [PHONE_NUMBER]" at bounding box center [900, 283] width 194 height 40
copy span "[STREET_ADDRESS][PERSON_NAME] Tel [PHONE_NUMBER]"
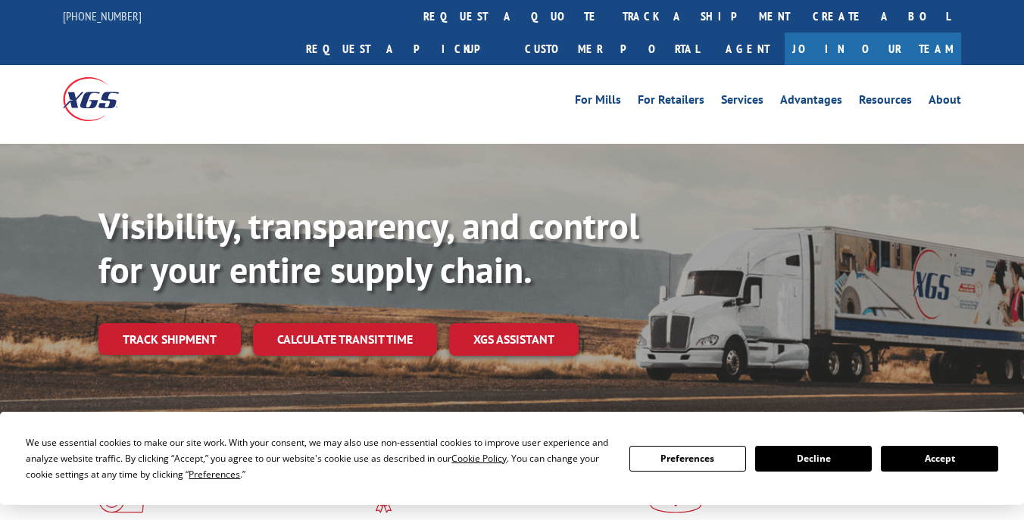
click at [926, 470] on button "Accept" at bounding box center [939, 459] width 117 height 26
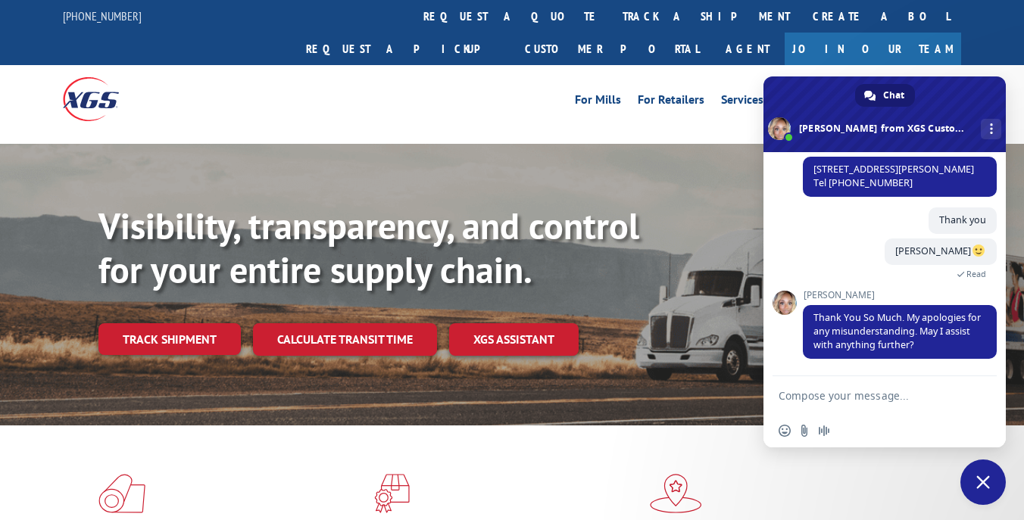
scroll to position [944, 0]
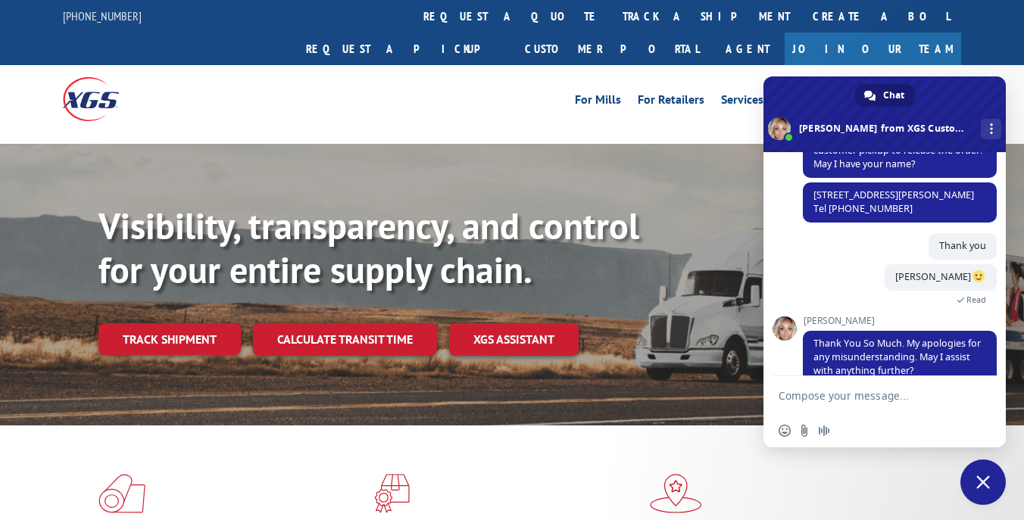
click at [893, 393] on textarea "Compose your message..." at bounding box center [868, 396] width 179 height 14
click at [805, 398] on textarea "no is all thank you" at bounding box center [868, 396] width 179 height 14
click at [816, 395] on textarea "is okay,thats all thank you" at bounding box center [868, 396] width 179 height 14
type textarea "is okay, thats all thank you"
click at [918, 395] on textarea "is okay, thats all thank you" at bounding box center [868, 396] width 179 height 14
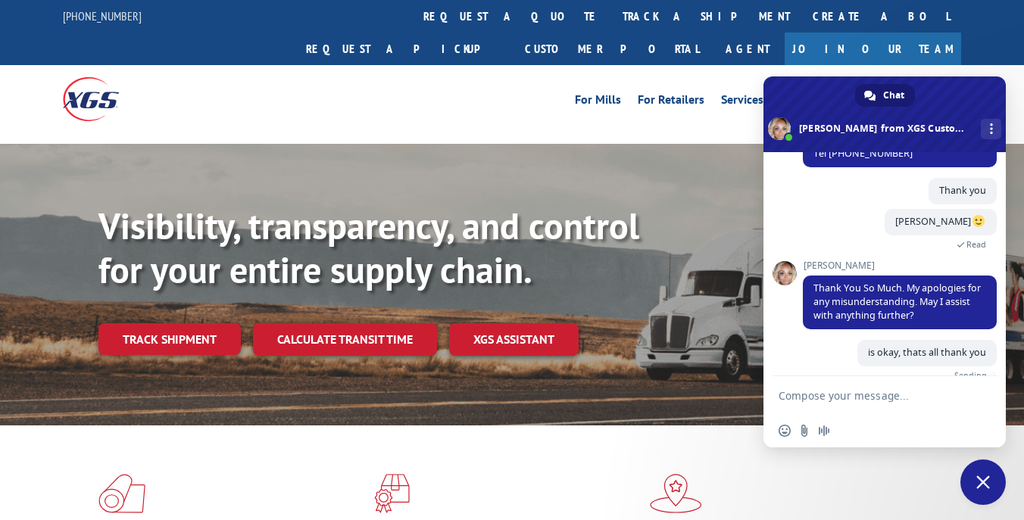
scroll to position [982, 0]
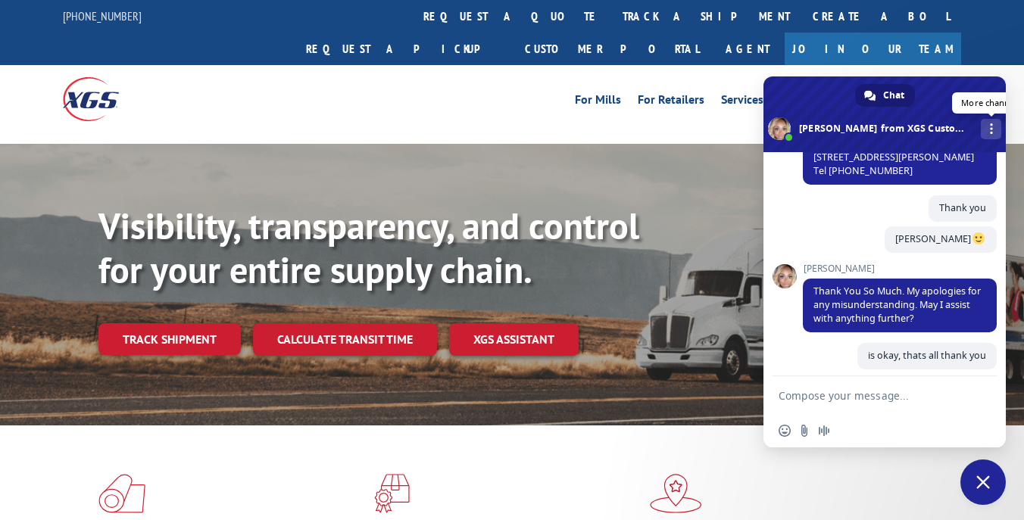
click at [991, 139] on span at bounding box center [884, 114] width 242 height 76
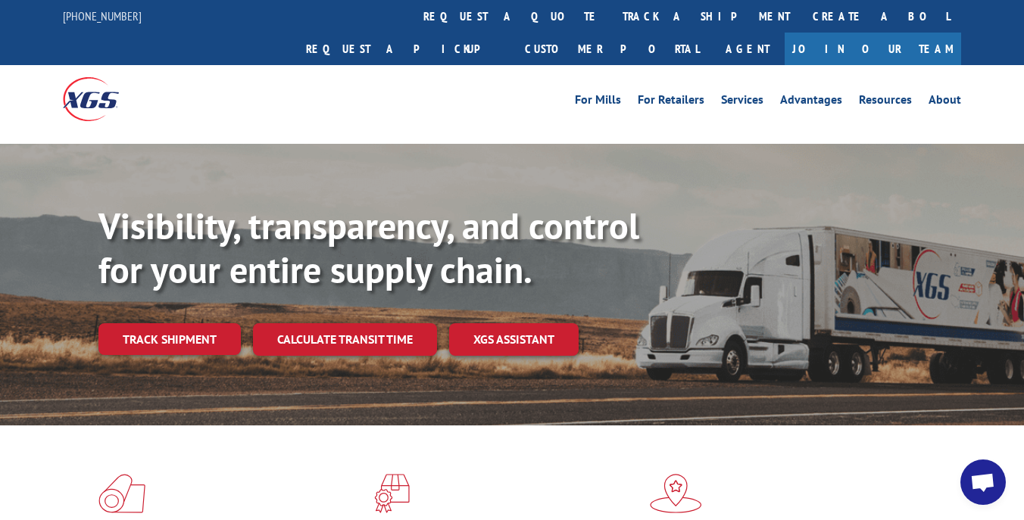
scroll to position [982, 0]
click at [977, 484] on span "Open chat" at bounding box center [982, 483] width 25 height 21
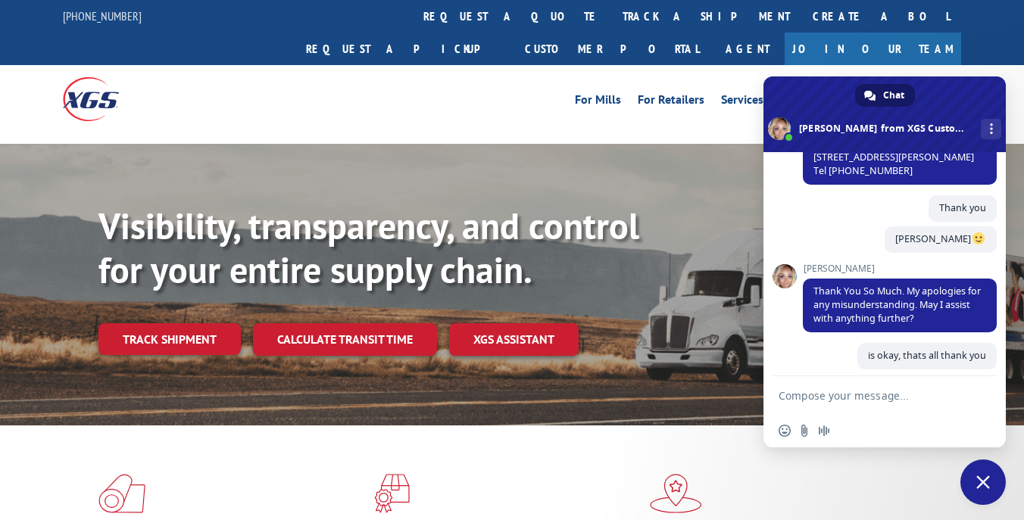
click at [893, 98] on span "Chat" at bounding box center [893, 95] width 21 height 23
click at [985, 128] on div "More channels" at bounding box center [991, 129] width 20 height 20
click at [872, 104] on div "Chat" at bounding box center [885, 95] width 60 height 23
